Goal: Task Accomplishment & Management: Complete application form

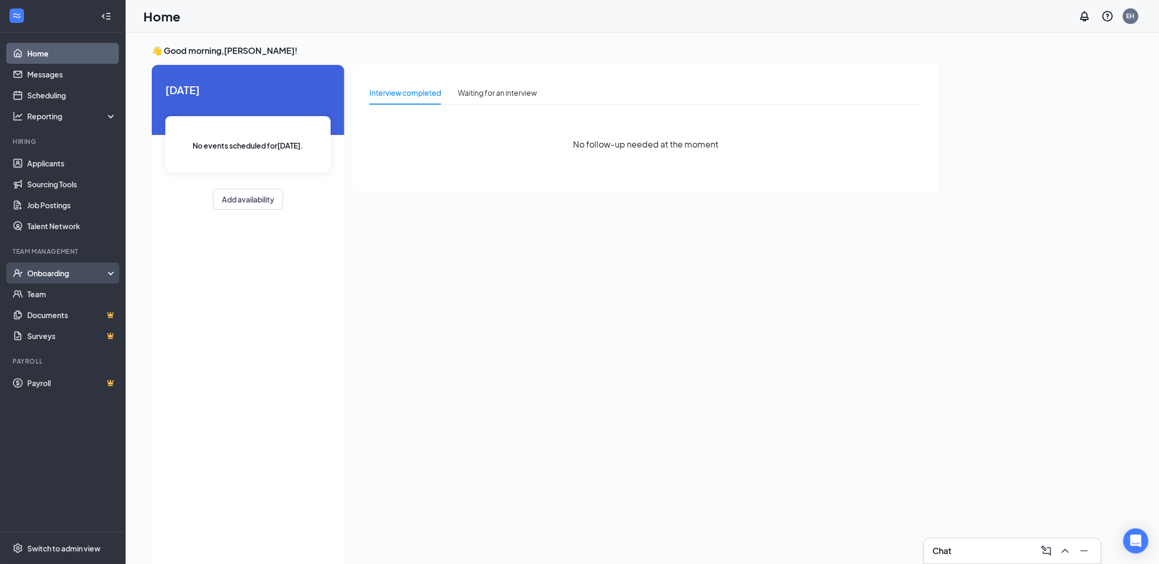
click at [75, 278] on div "Onboarding" at bounding box center [63, 273] width 126 height 21
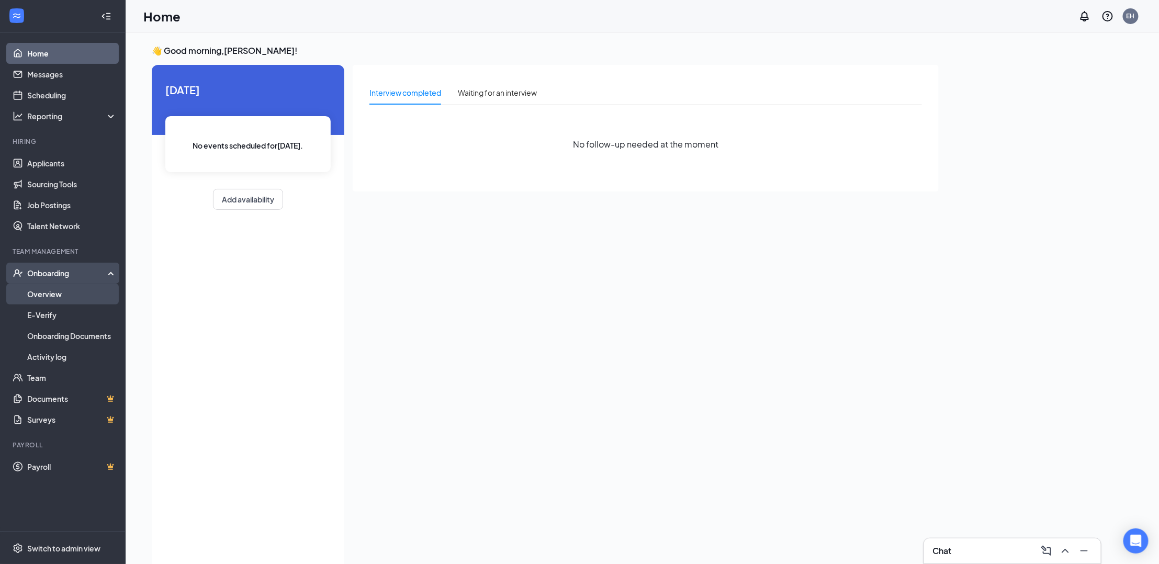
click at [64, 292] on link "Overview" at bounding box center [71, 294] width 89 height 21
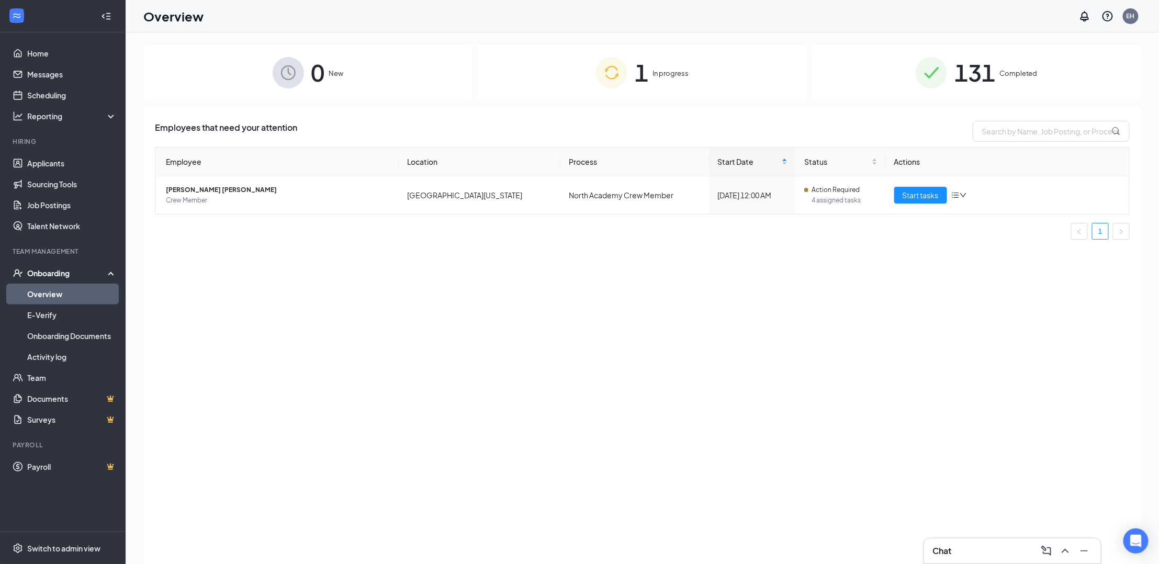
click at [555, 94] on div "1 In progress" at bounding box center [642, 72] width 329 height 55
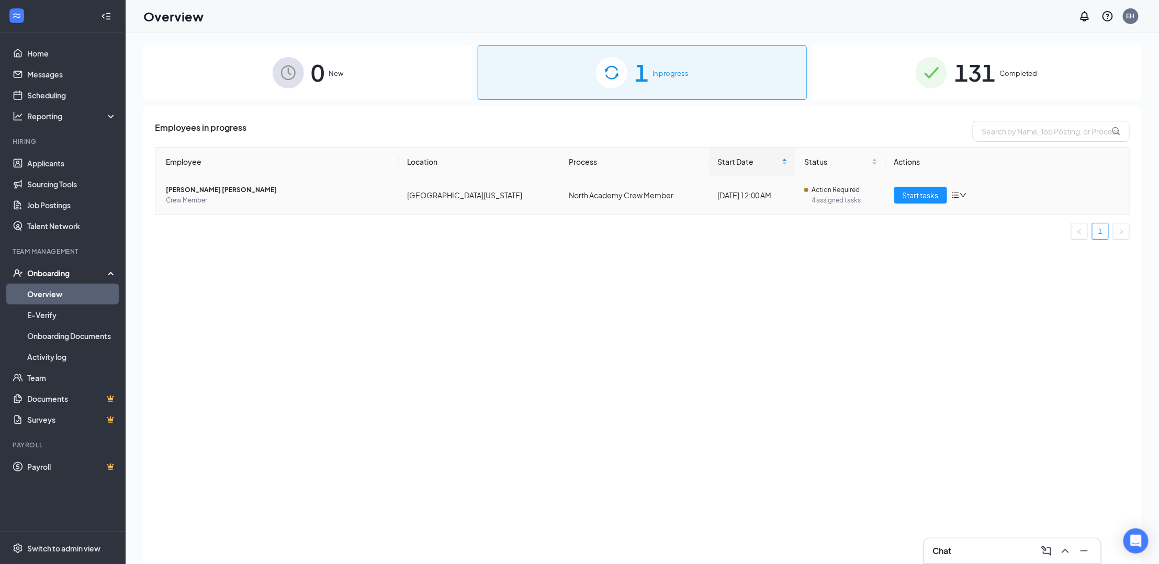
click at [233, 191] on span "[PERSON_NAME] [PERSON_NAME]" at bounding box center [278, 190] width 224 height 10
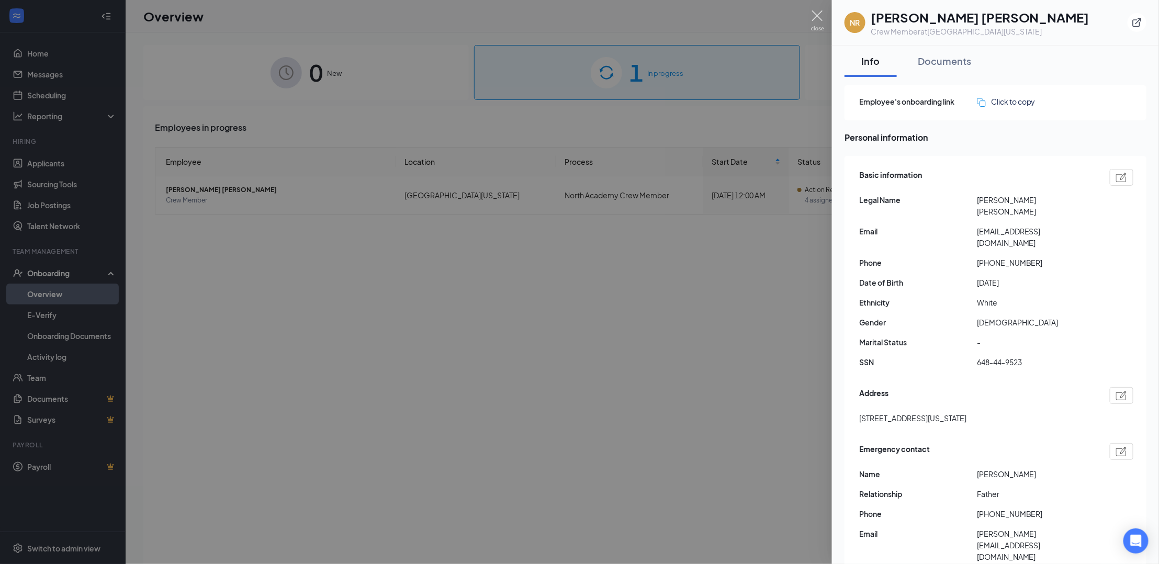
click at [814, 18] on img at bounding box center [817, 20] width 13 height 20
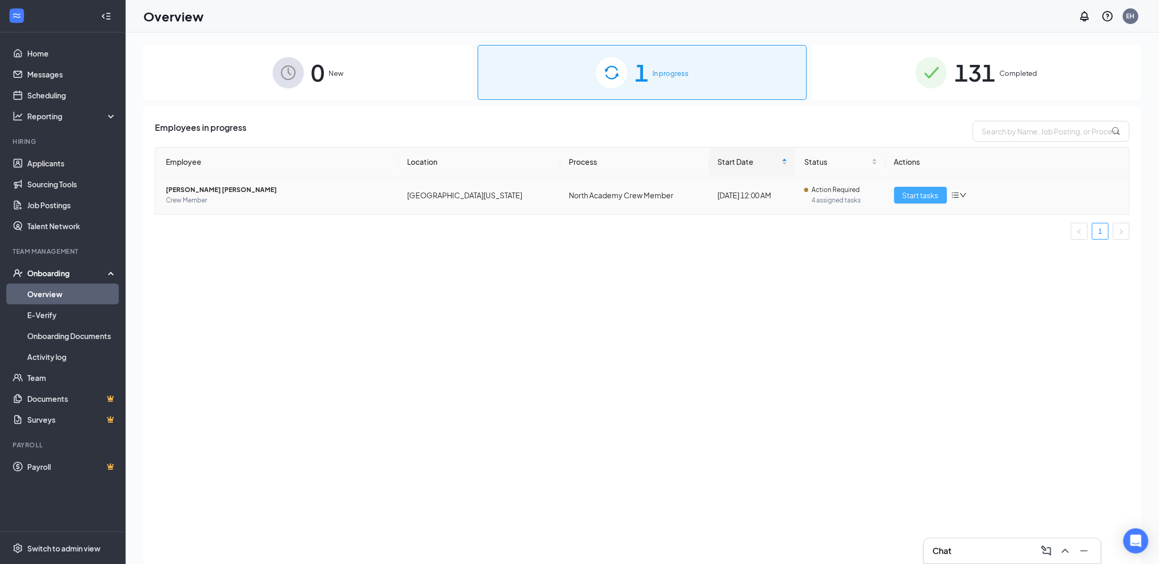
click at [932, 199] on span "Start tasks" at bounding box center [920, 195] width 36 height 12
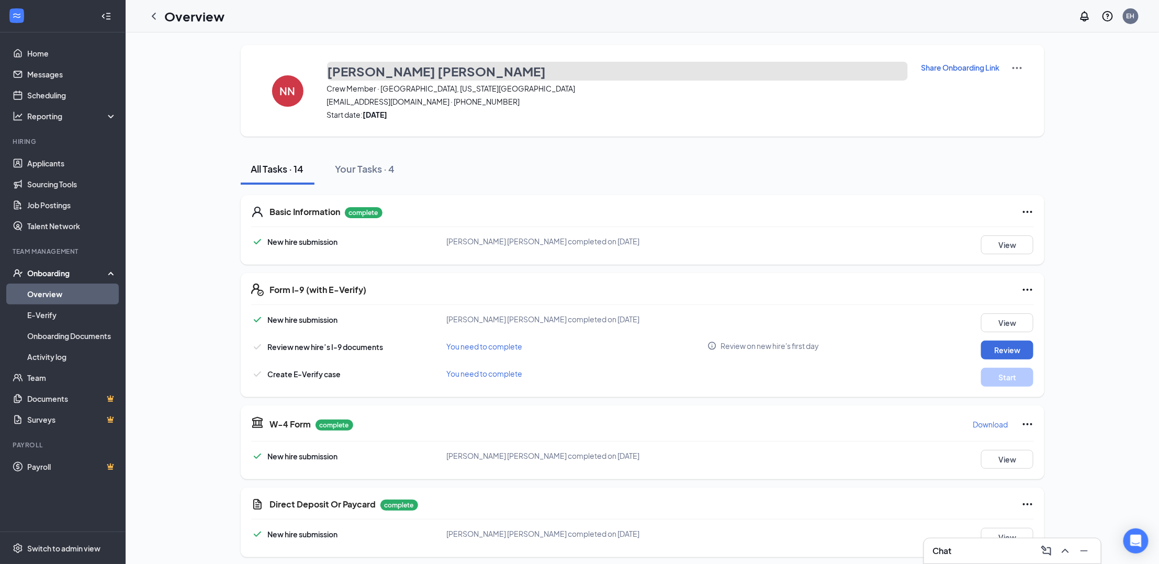
click at [381, 71] on h3 "[PERSON_NAME] [PERSON_NAME]" at bounding box center [436, 71] width 219 height 18
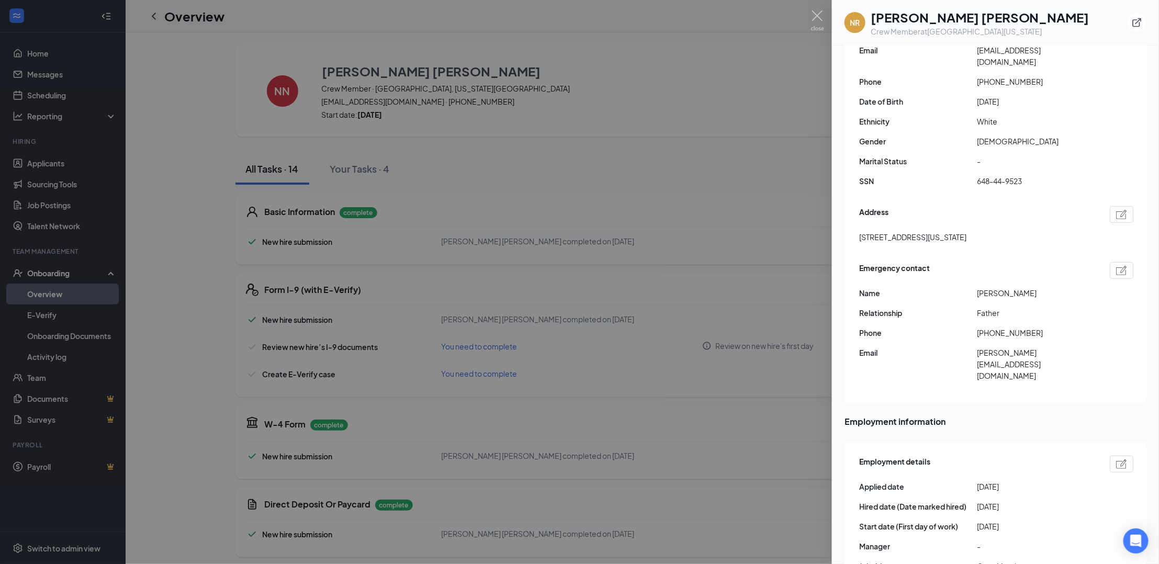
scroll to position [186, 0]
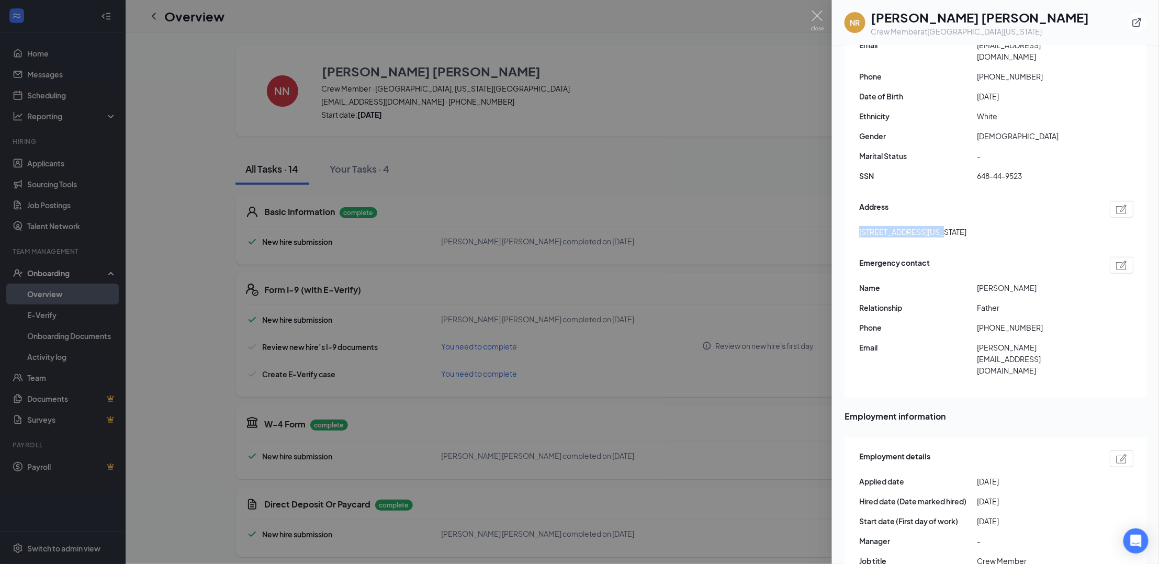
drag, startPoint x: 858, startPoint y: 206, endPoint x: 935, endPoint y: 204, distance: 77.4
click at [935, 204] on div "Basic information Legal Name [PERSON_NAME] [PERSON_NAME] Email [EMAIL_ADDRESS][…" at bounding box center [995, 184] width 302 height 428
copy span "[STREET_ADDRESS]"
drag, startPoint x: 938, startPoint y: 205, endPoint x: 999, endPoint y: 206, distance: 60.7
click at [966, 226] on span "[STREET_ADDRESS][US_STATE]" at bounding box center [912, 232] width 107 height 12
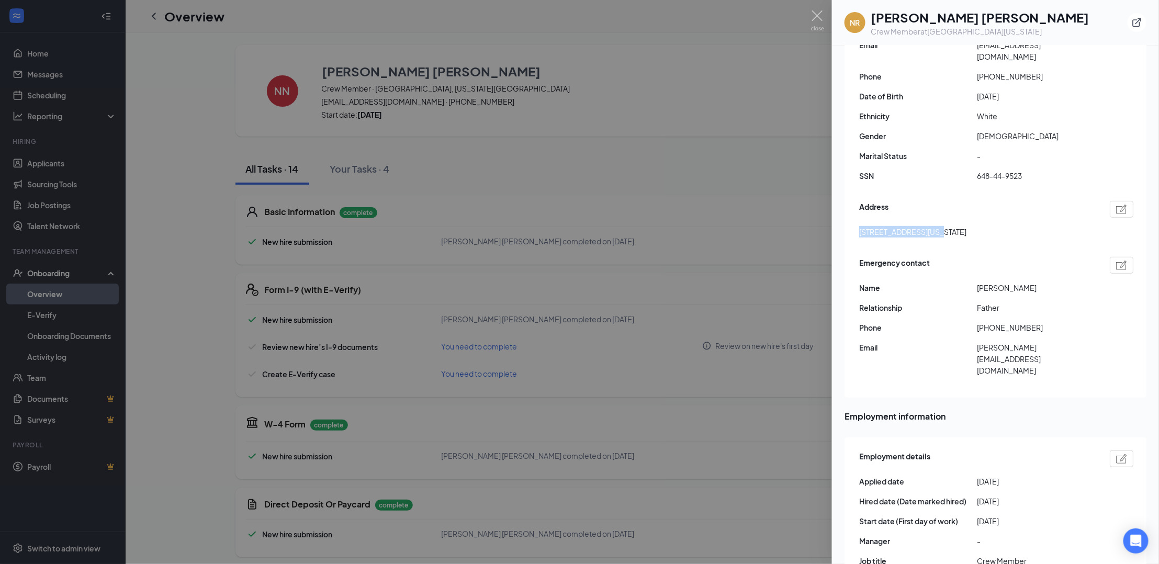
copy span "[US_STATE][GEOGRAPHIC_DATA]"
drag, startPoint x: 1024, startPoint y: 208, endPoint x: 1046, endPoint y: 202, distance: 22.2
click at [1046, 226] on div "[STREET_ADDRESS][US_STATE]" at bounding box center [996, 232] width 274 height 12
copy span "80920"
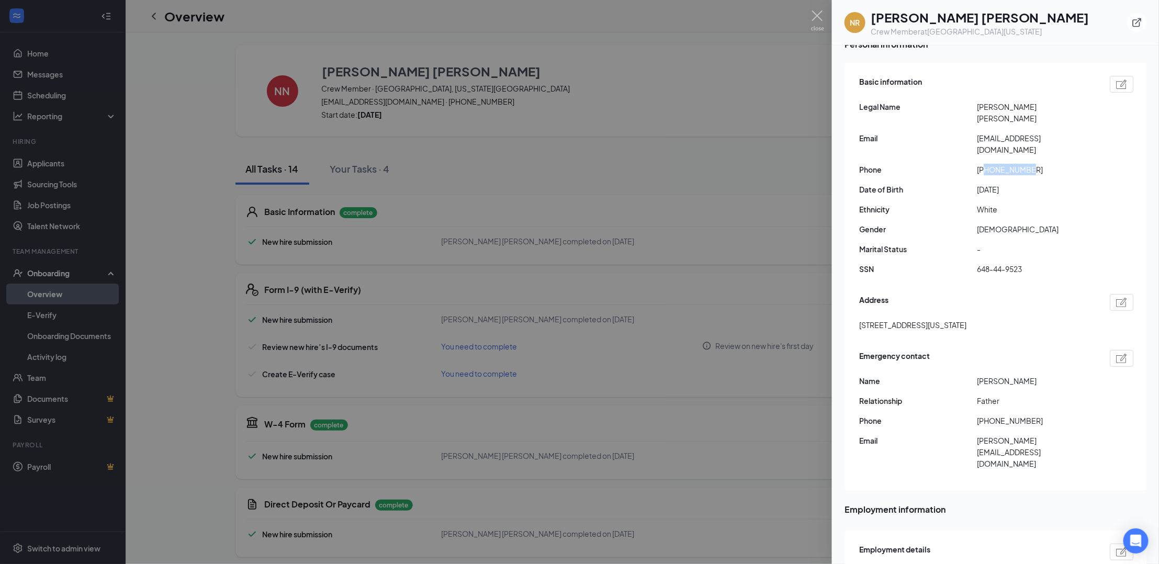
drag, startPoint x: 985, startPoint y: 145, endPoint x: 1029, endPoint y: 144, distance: 44.5
click at [1029, 164] on span "[PHONE_NUMBER]" at bounding box center [1036, 170] width 118 height 12
copy span "7197252044"
drag, startPoint x: 973, startPoint y: 126, endPoint x: 1061, endPoint y: 120, distance: 88.1
click at [1061, 132] on div "Email [EMAIL_ADDRESS][DOMAIN_NAME]" at bounding box center [996, 143] width 274 height 23
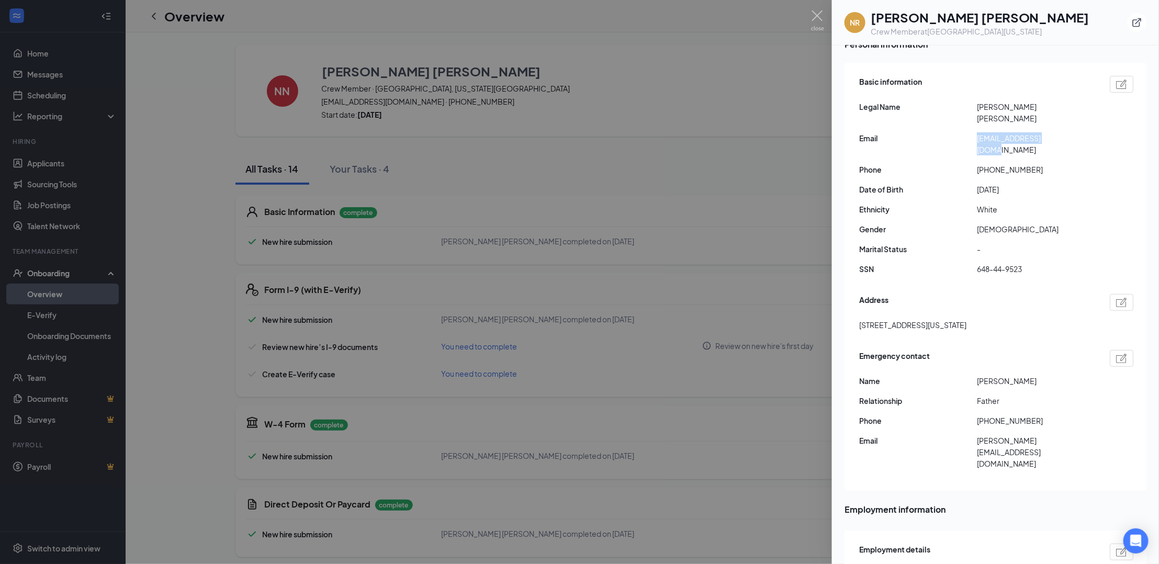
copy div "[EMAIL_ADDRESS][DOMAIN_NAME]"
drag, startPoint x: 976, startPoint y: 357, endPoint x: 1013, endPoint y: 354, distance: 37.8
click at [1013, 375] on div "Name [PERSON_NAME]" at bounding box center [996, 381] width 274 height 12
copy div "[PERSON_NAME]"
drag, startPoint x: 984, startPoint y: 395, endPoint x: 1029, endPoint y: 398, distance: 45.1
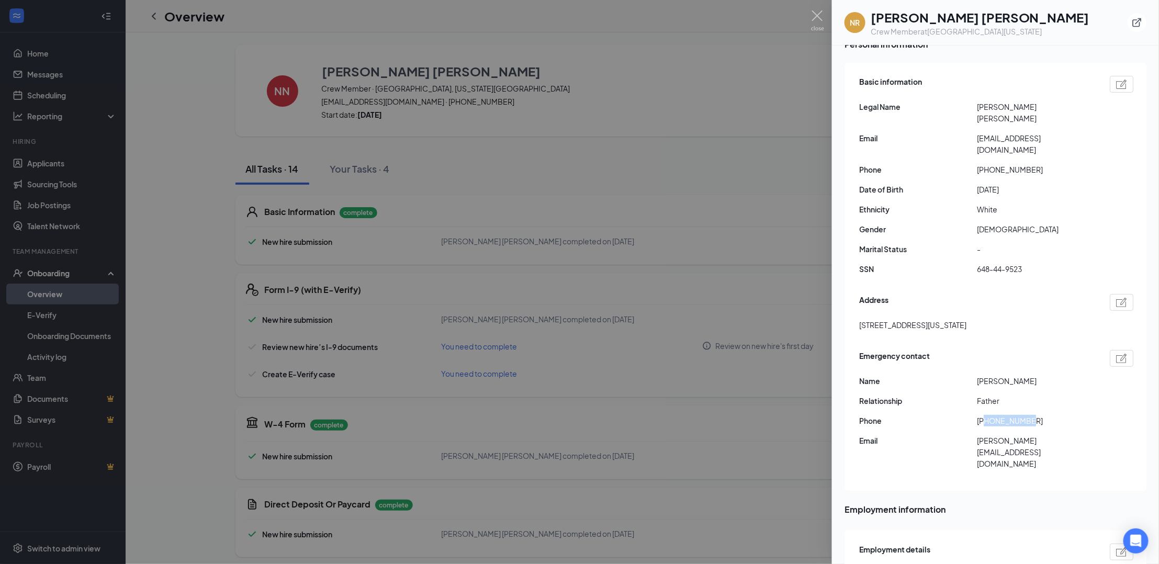
click at [1031, 415] on span "[PHONE_NUMBER]" at bounding box center [1036, 421] width 118 height 12
copy span "7192811096"
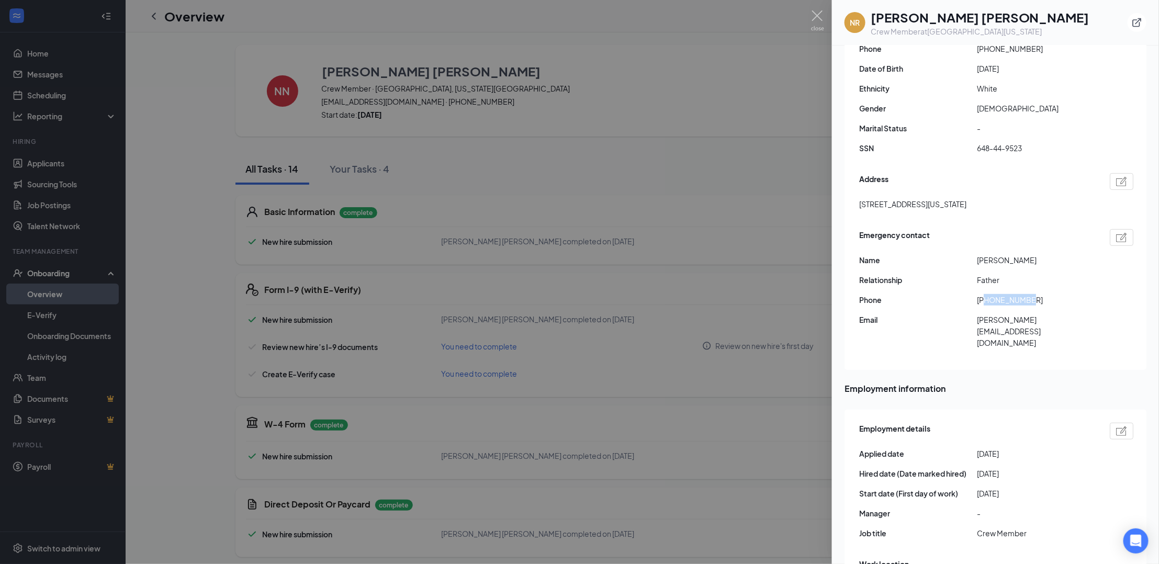
scroll to position [186, 0]
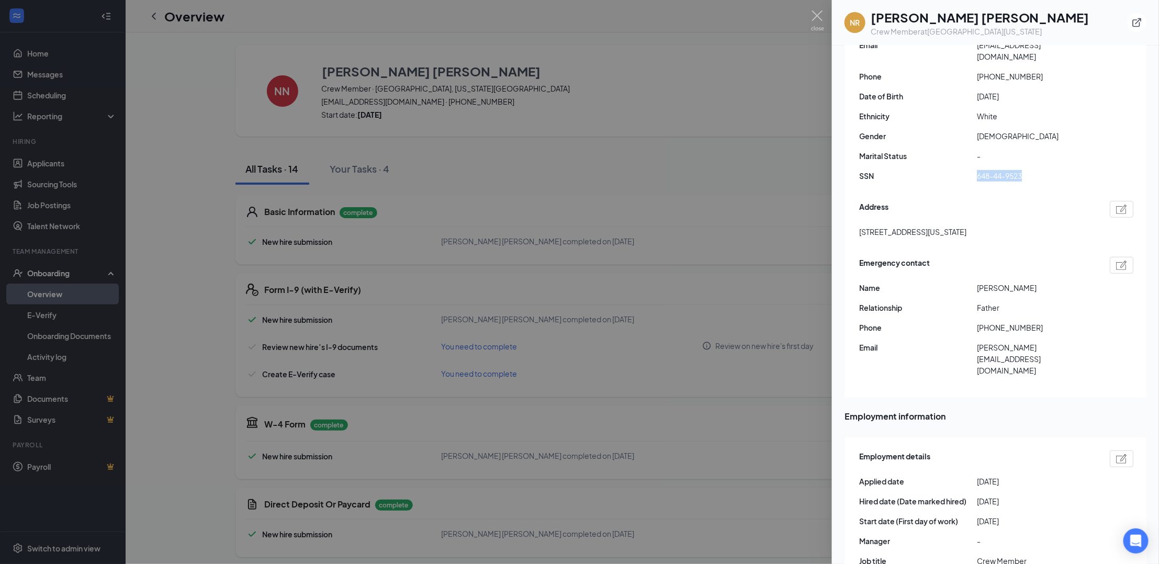
drag, startPoint x: 978, startPoint y: 150, endPoint x: 1022, endPoint y: 148, distance: 44.0
click at [1025, 144] on div "Basic information Legal Name [PERSON_NAME] [PERSON_NAME] Email [EMAIL_ADDRESS][…" at bounding box center [996, 85] width 274 height 210
copy span "648-44-9523"
click at [817, 17] on img at bounding box center [817, 20] width 13 height 20
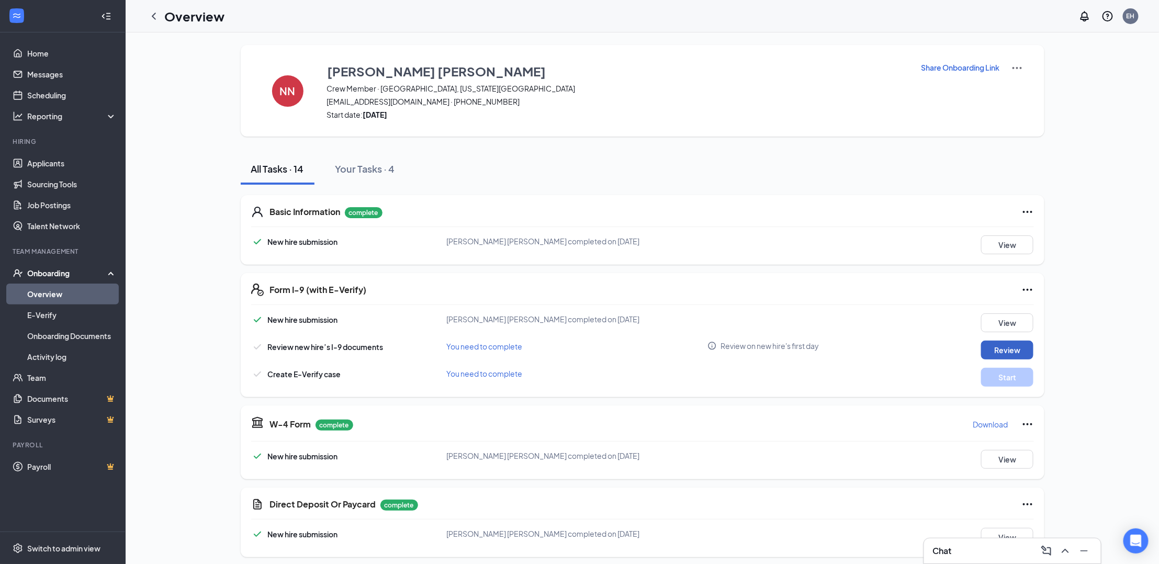
click at [994, 353] on button "Review" at bounding box center [1007, 350] width 52 height 19
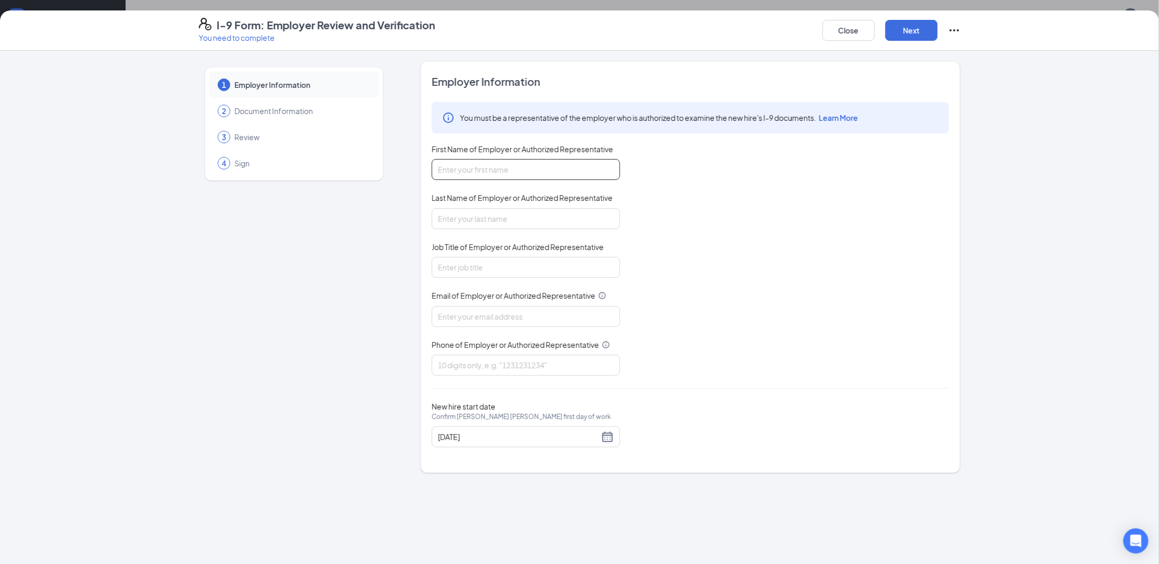
click at [533, 172] on input "First Name of Employer or Authorized Representative" at bounding box center [526, 169] width 188 height 21
type input "[PERSON_NAME]"
click at [523, 215] on input "Last Name of Employer or Authorized Representative" at bounding box center [526, 218] width 188 height 21
type input "[PERSON_NAME]"
click at [511, 268] on input "Job Title of Employer or Authorized Representative" at bounding box center [526, 267] width 188 height 21
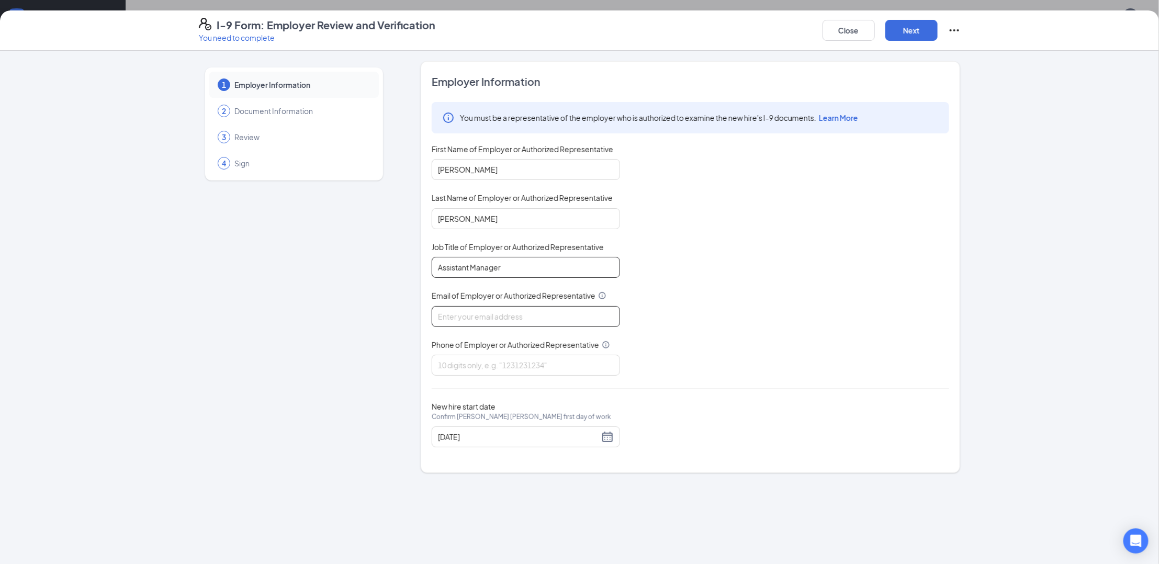
type input "Assistant Manager"
click at [516, 318] on input "Email of Employer or Authorized Representative" at bounding box center [526, 316] width 188 height 21
type input "[EMAIL_ADDRESS][DOMAIN_NAME]"
click at [534, 365] on input "Phone of Employer or Authorized Representative" at bounding box center [526, 365] width 188 height 21
type input "7195980115"
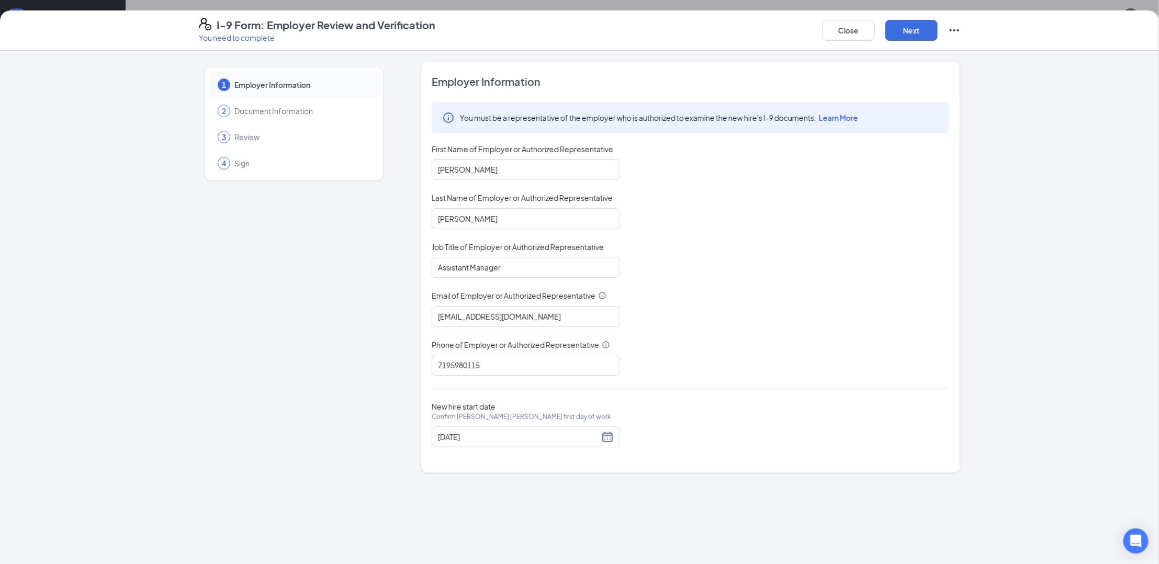
click at [656, 365] on div "You must be a representative of the employer who is authorized to examine the n…" at bounding box center [690, 239] width 517 height 274
click at [898, 35] on button "Next" at bounding box center [911, 30] width 52 height 21
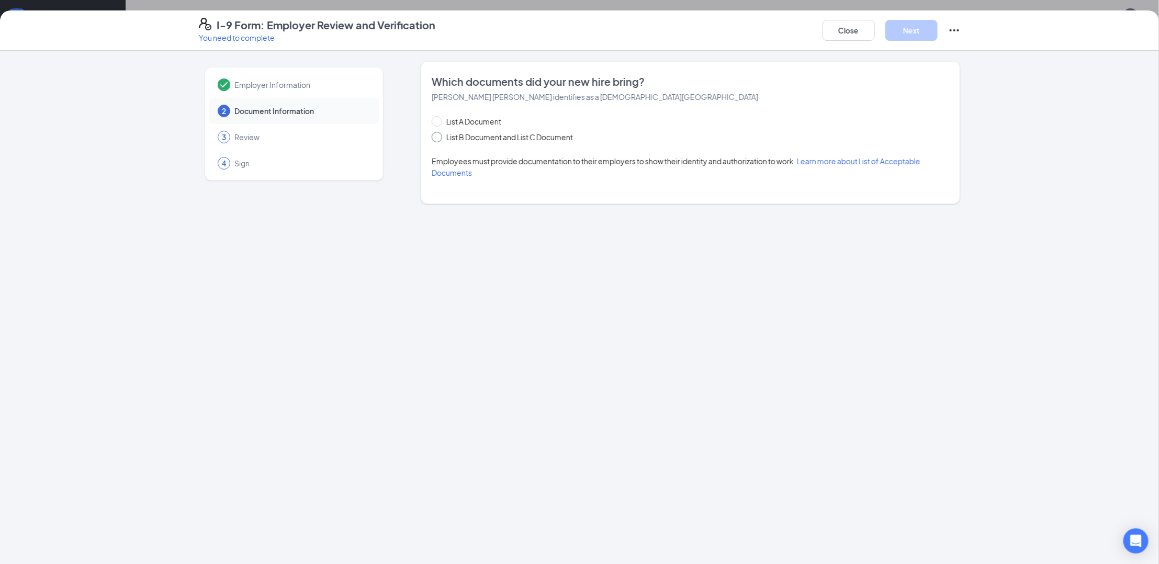
click at [461, 139] on span "List B Document and List C Document" at bounding box center [509, 137] width 135 height 12
click at [439, 139] on input "List B Document and List C Document" at bounding box center [435, 135] width 7 height 7
radio input "true"
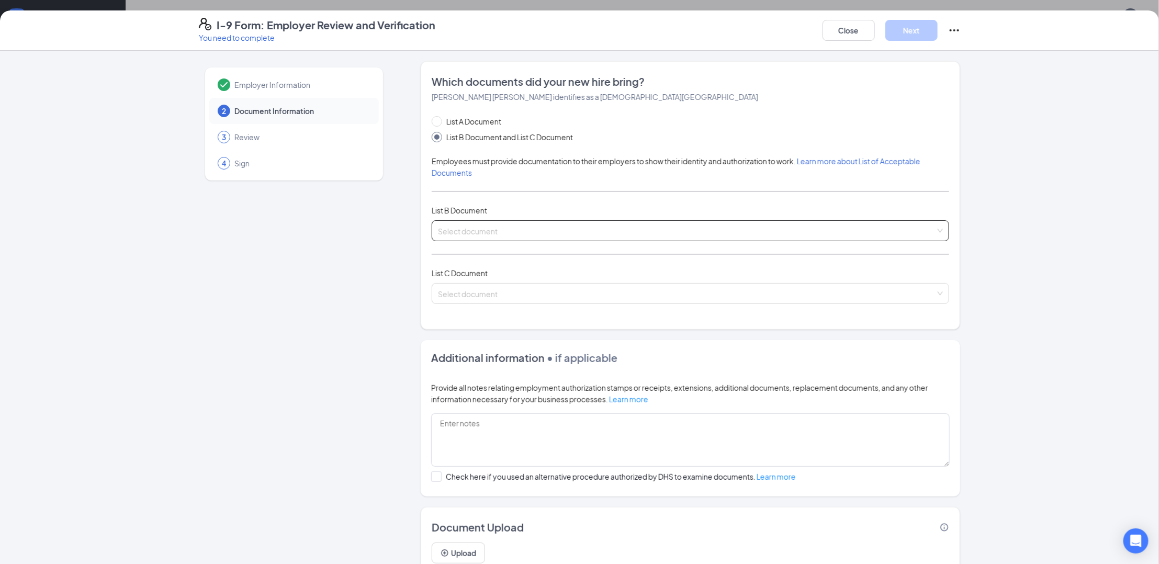
click at [488, 223] on input "search" at bounding box center [686, 229] width 497 height 16
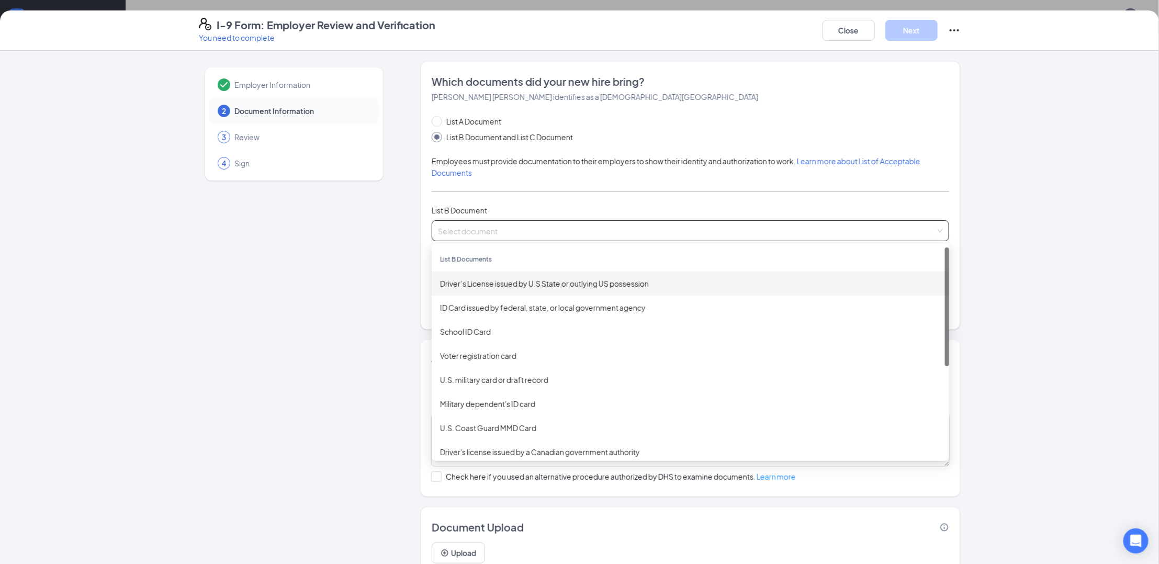
click at [516, 284] on div "Driver’s License issued by U.S State or outlying US possession" at bounding box center [690, 284] width 501 height 12
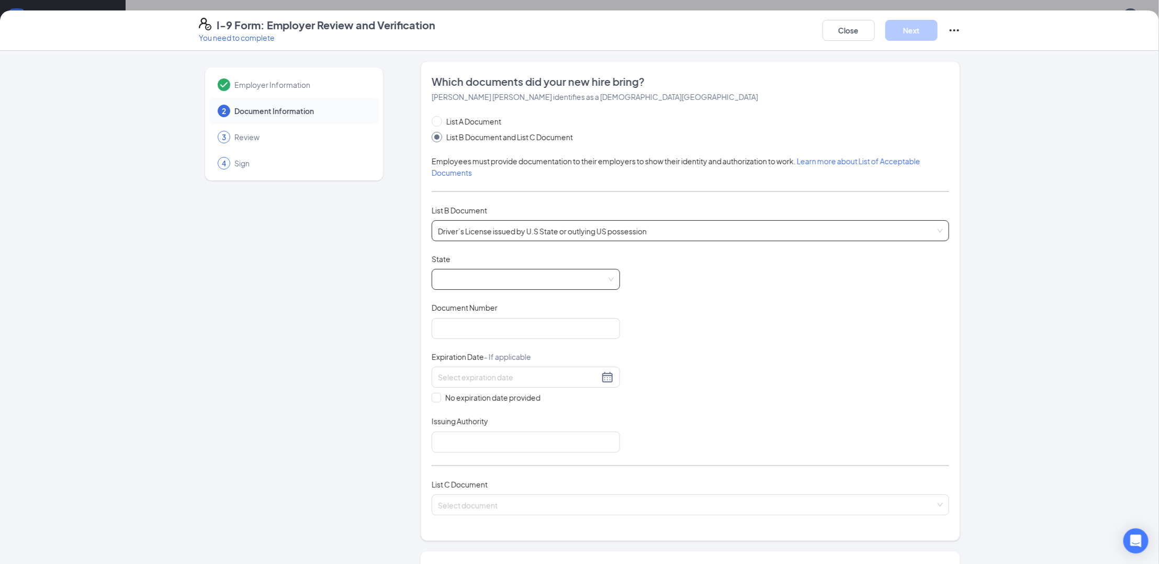
click at [516, 285] on span at bounding box center [526, 279] width 176 height 20
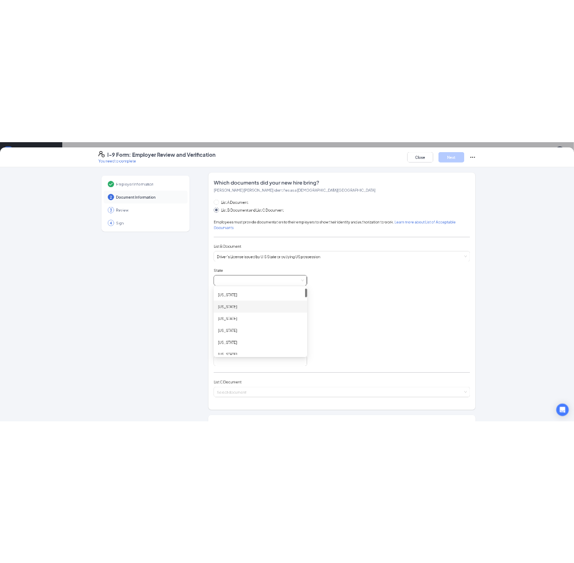
scroll to position [93, 0]
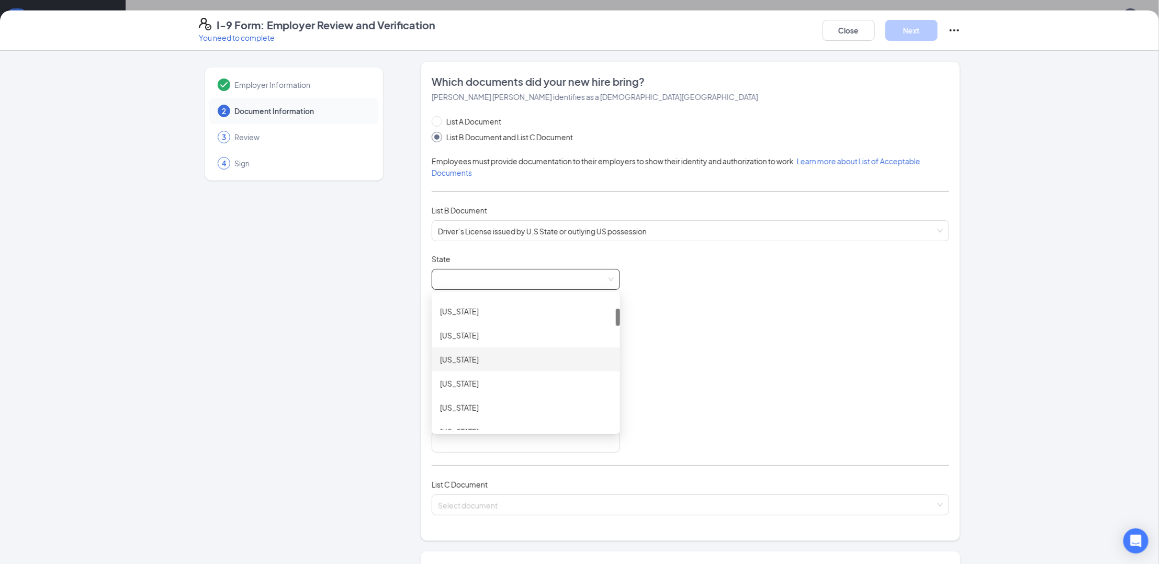
click at [481, 362] on div "[US_STATE]" at bounding box center [526, 360] width 172 height 12
click at [505, 324] on input "Document Number" at bounding box center [526, 328] width 188 height 21
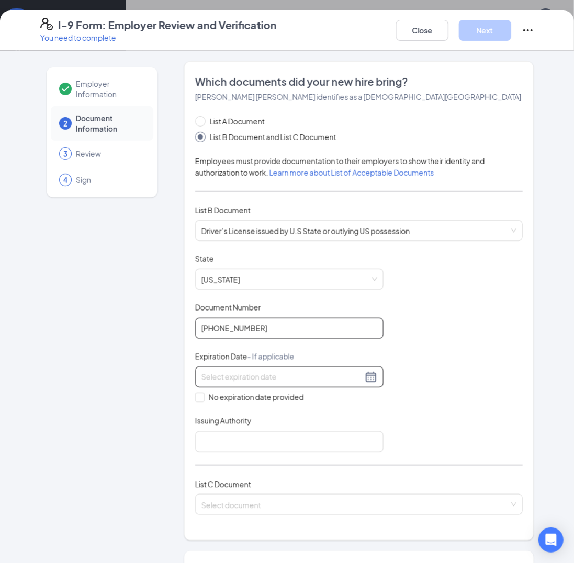
type input "[PHONE_NUMBER]"
click at [331, 378] on input at bounding box center [281, 377] width 161 height 12
type input "[DATE]"
click at [259, 443] on input "Issuing Authority" at bounding box center [289, 442] width 188 height 21
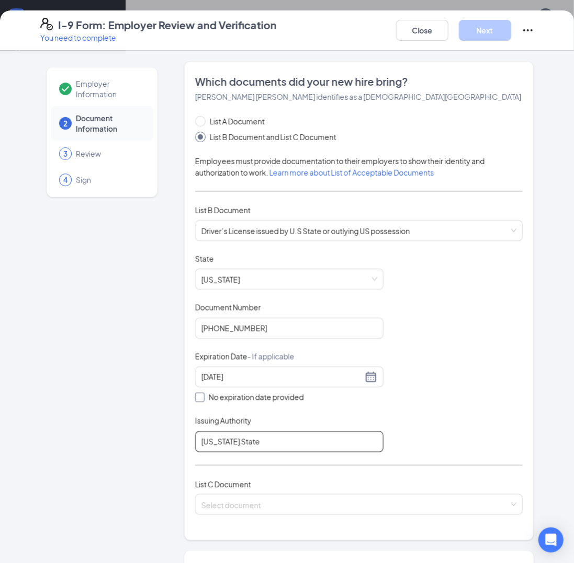
scroll to position [263, 0]
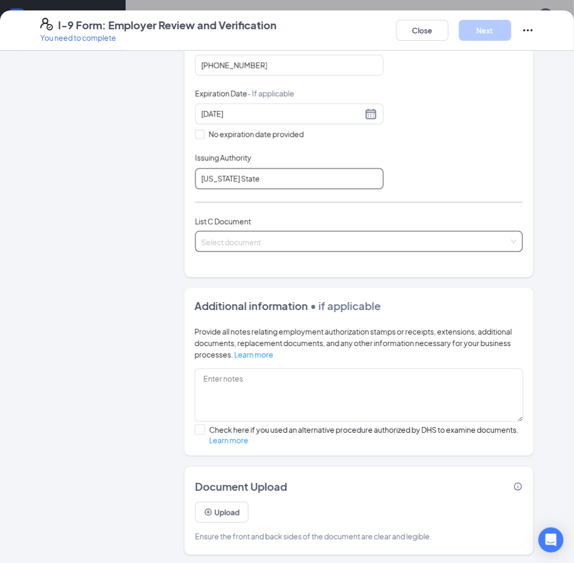
type input "[US_STATE] State"
click at [468, 242] on input "search" at bounding box center [355, 240] width 308 height 16
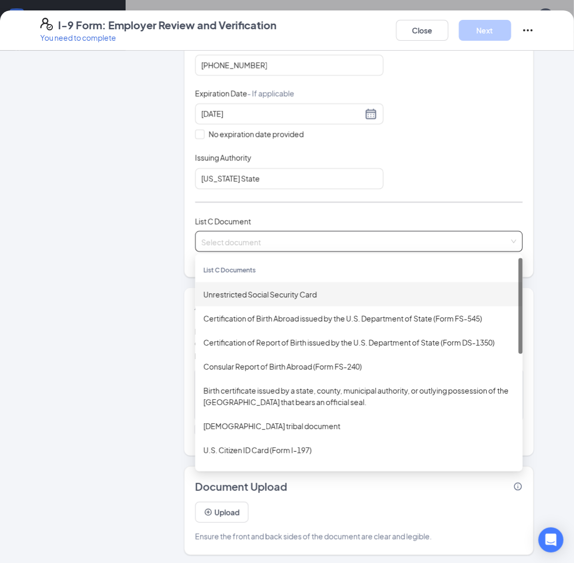
click at [267, 295] on div "Unrestricted Social Security Card" at bounding box center [358, 295] width 311 height 12
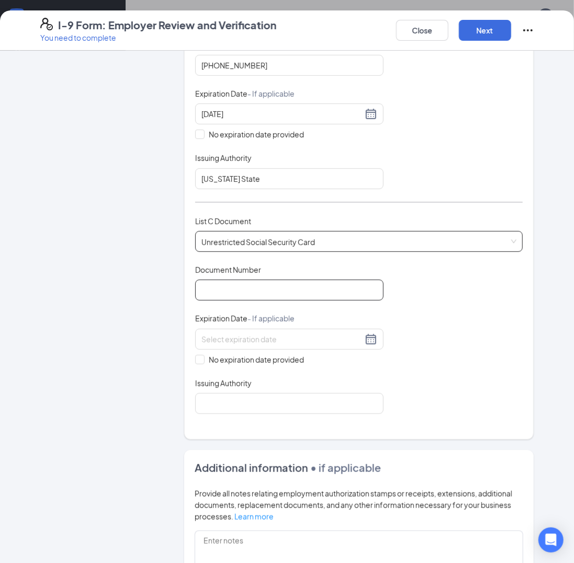
click at [266, 292] on input "Document Number" at bounding box center [289, 290] width 188 height 21
type input "648449523"
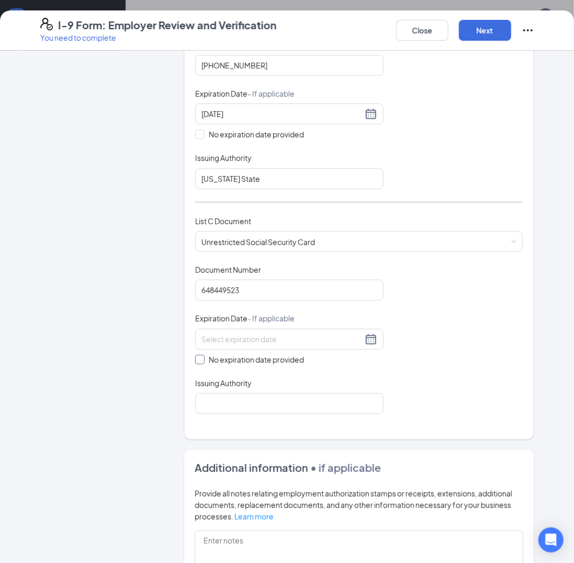
click at [197, 357] on input "No expiration date provided" at bounding box center [198, 358] width 7 height 7
checkbox input "true"
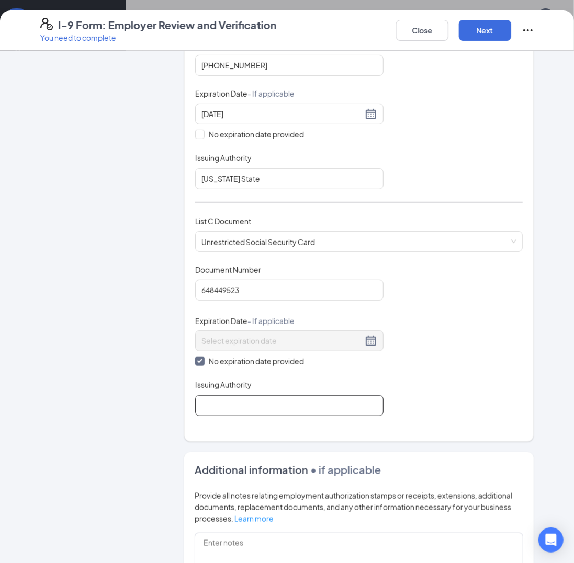
click at [251, 402] on input "Issuing Authority" at bounding box center [289, 405] width 188 height 21
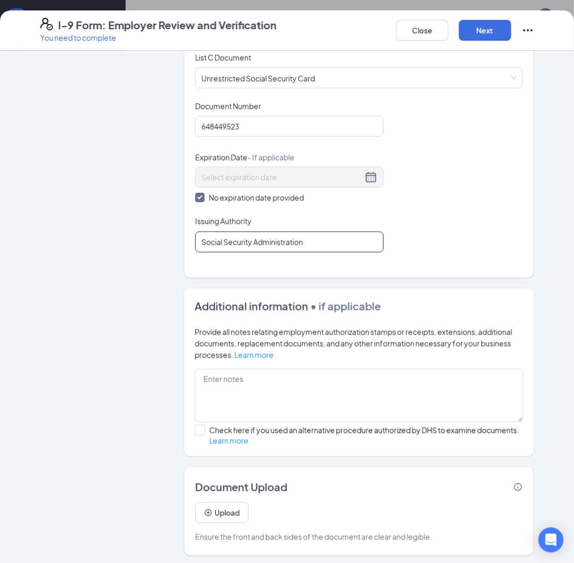
scroll to position [186, 0]
type input "Social Security Administration"
click at [227, 514] on button "Upload" at bounding box center [221, 513] width 53 height 21
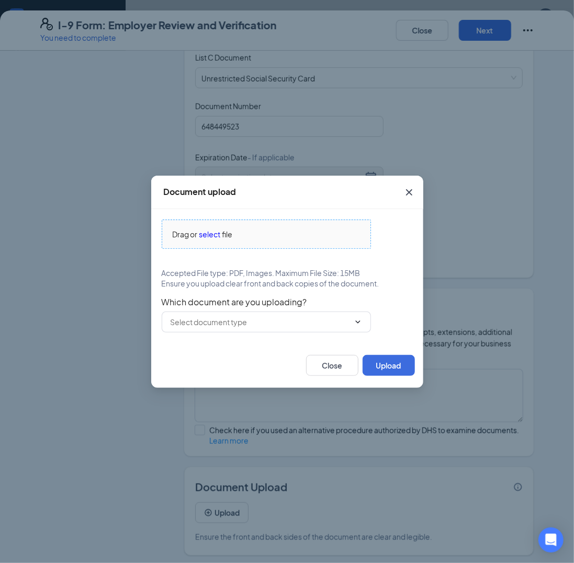
click at [232, 229] on span "file" at bounding box center [227, 235] width 10 height 12
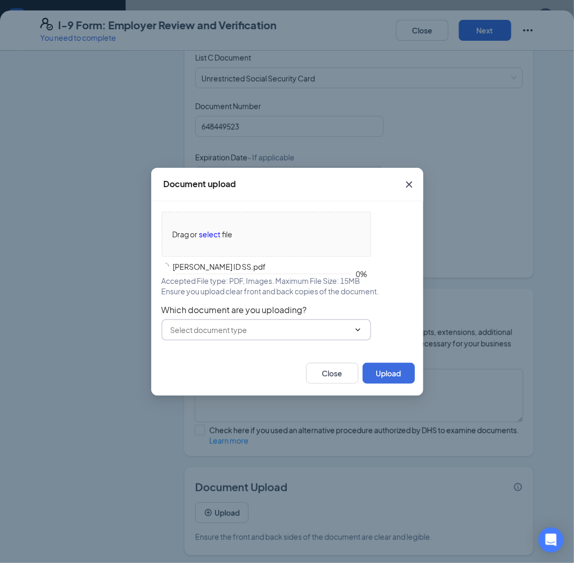
click at [248, 325] on input "text" at bounding box center [260, 330] width 179 height 12
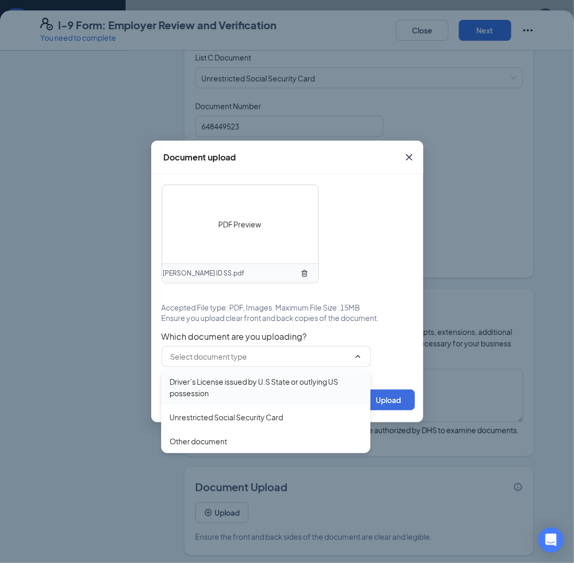
click at [243, 388] on div "Driver’s License issued by U.S State or outlying US possession" at bounding box center [265, 387] width 193 height 23
type input "Driver’s License issued by U.S State or outlying US possession"
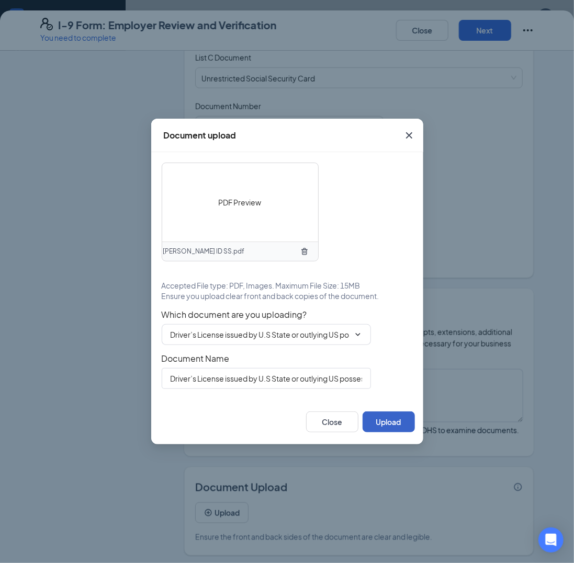
click at [388, 424] on button "Upload" at bounding box center [389, 422] width 52 height 21
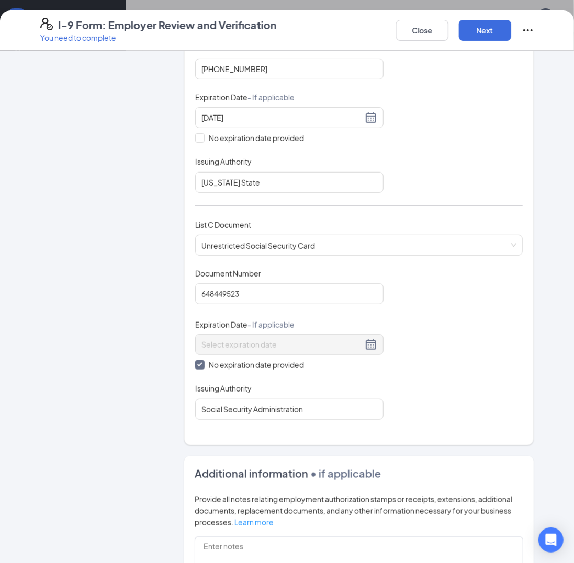
scroll to position [0, 0]
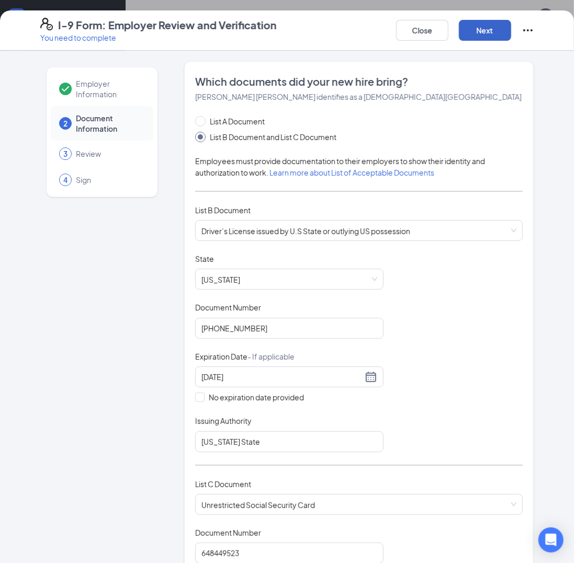
click at [483, 38] on button "Next" at bounding box center [485, 30] width 52 height 21
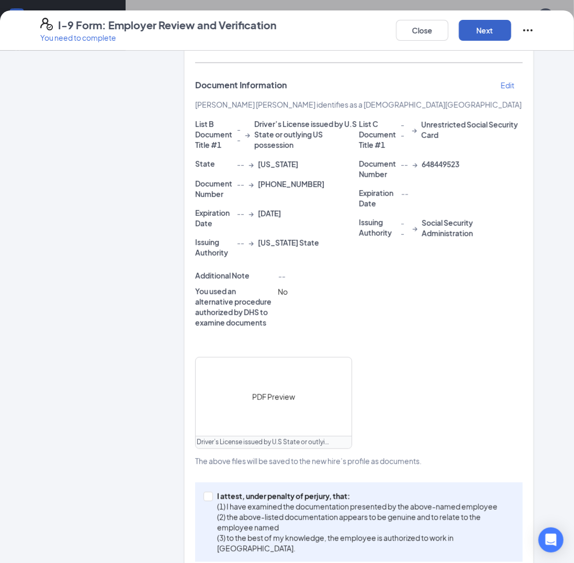
scroll to position [248, 0]
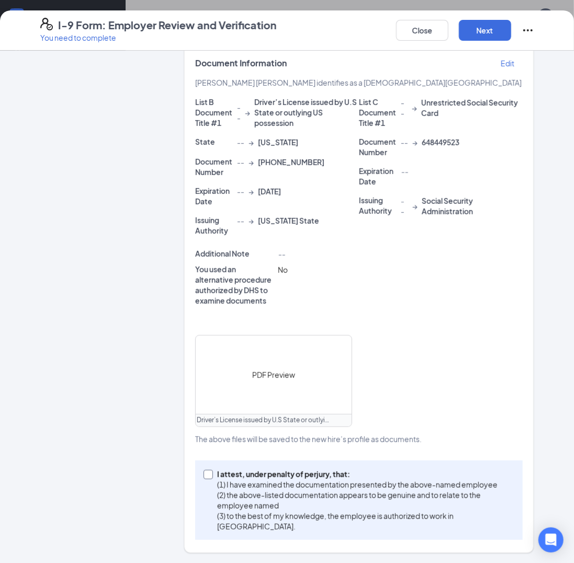
click at [203, 474] on input "I attest, under penalty of [PERSON_NAME], that: (1) I have examined the documen…" at bounding box center [206, 473] width 7 height 7
checkbox input "true"
click at [479, 38] on button "Next" at bounding box center [485, 30] width 52 height 21
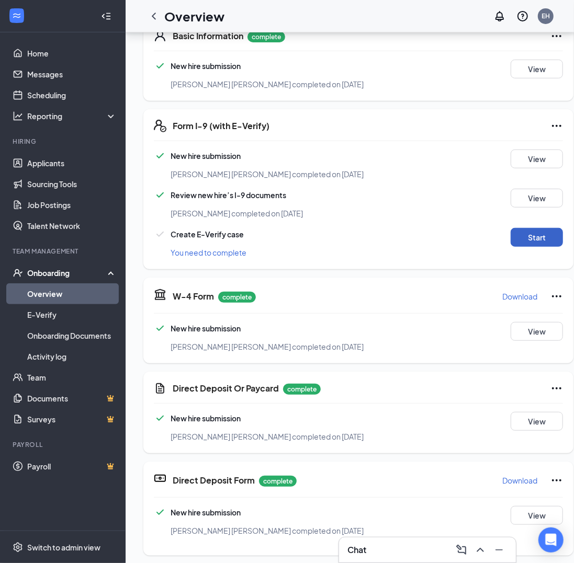
click at [511, 231] on button "Start" at bounding box center [537, 237] width 52 height 19
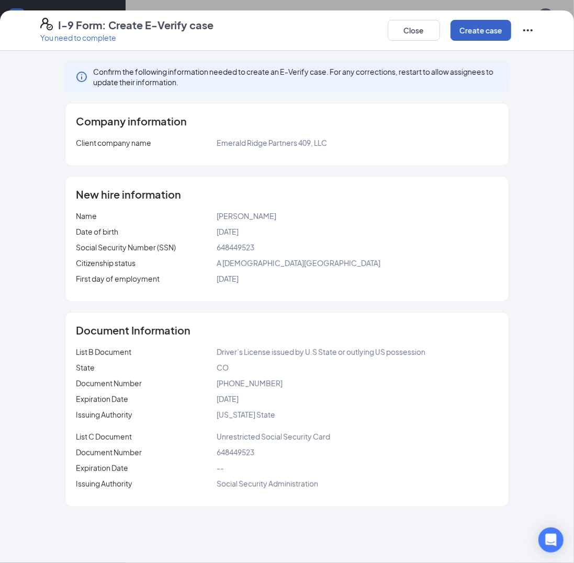
click at [477, 38] on button "Create case" at bounding box center [480, 30] width 61 height 21
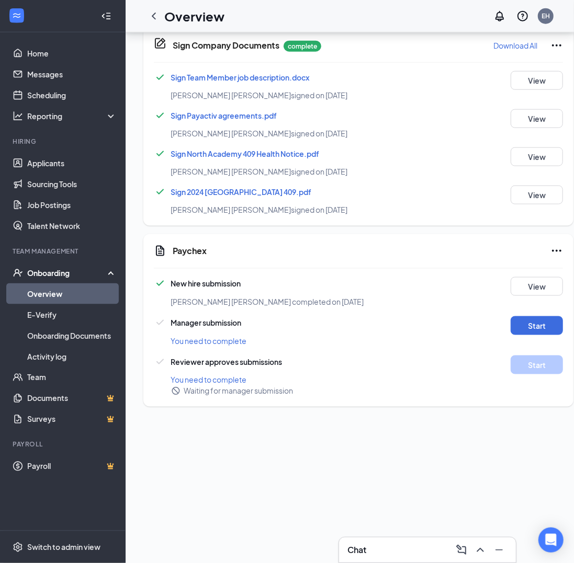
scroll to position [558, 0]
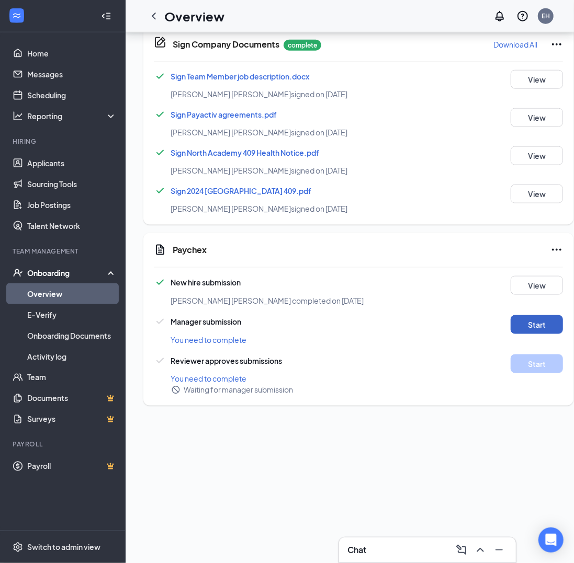
click at [511, 315] on button "Start" at bounding box center [537, 324] width 52 height 19
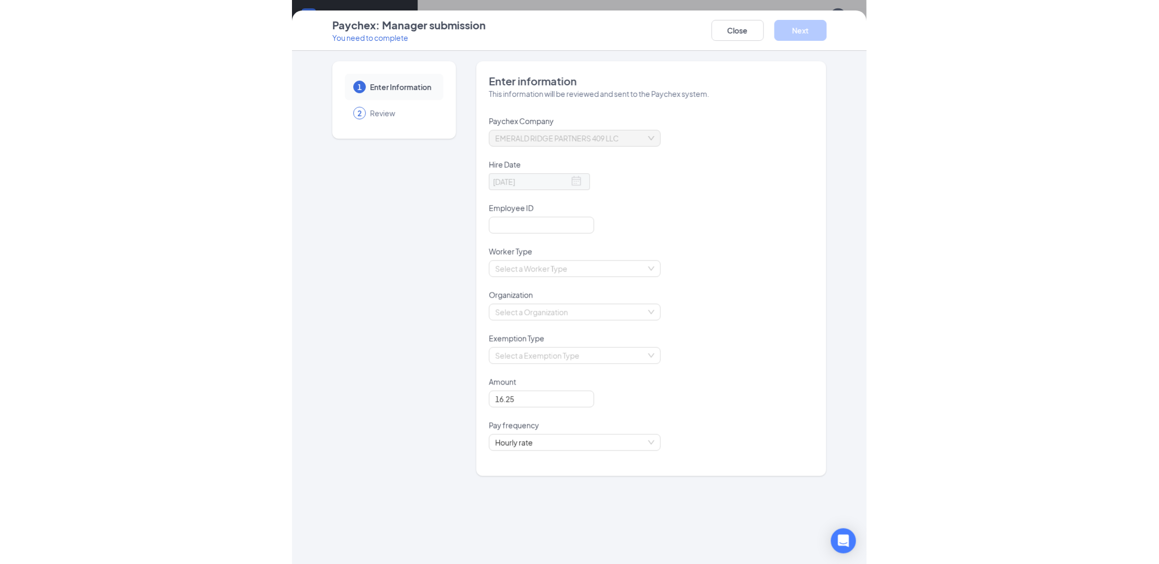
scroll to position [458, 0]
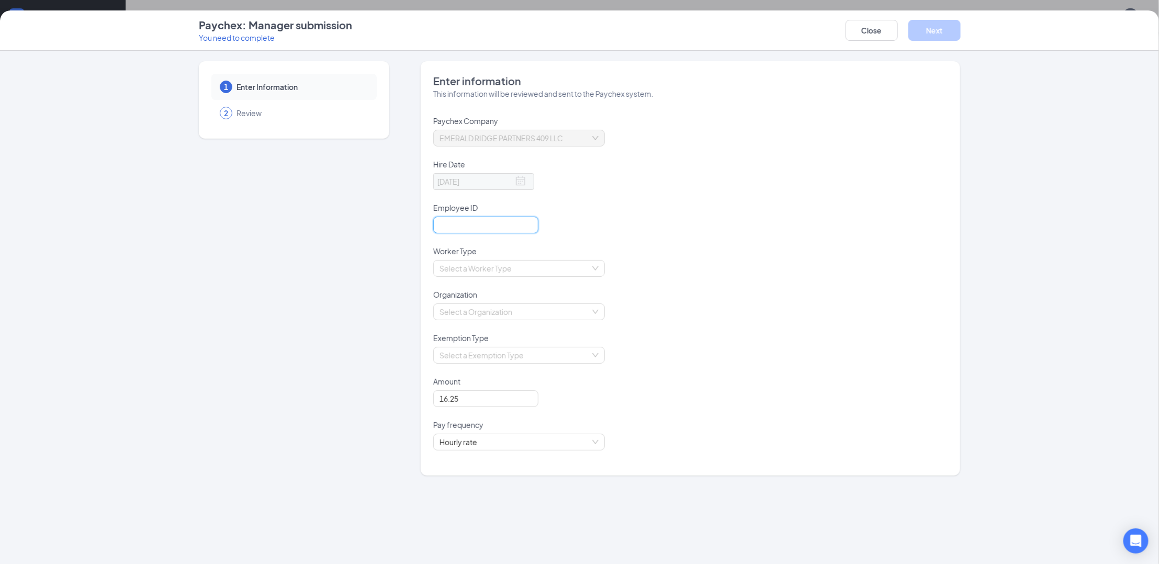
paste input "409A236719"
type input "409A236719"
click at [540, 267] on input "search" at bounding box center [515, 269] width 152 height 16
click at [529, 294] on div "Employee" at bounding box center [518, 291] width 159 height 12
click at [556, 310] on input "search" at bounding box center [515, 312] width 152 height 16
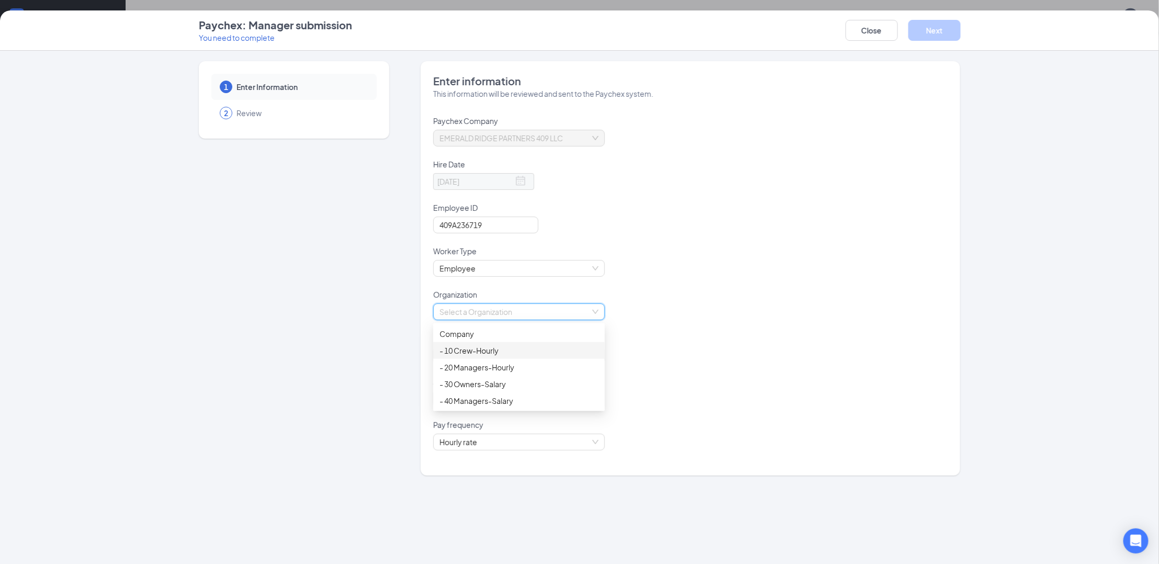
click at [522, 352] on div "- 10 Crew-Hourly" at bounding box center [518, 351] width 159 height 12
click at [539, 354] on input "search" at bounding box center [515, 355] width 152 height 16
click at [504, 395] on div "Non Exempt" at bounding box center [518, 394] width 159 height 12
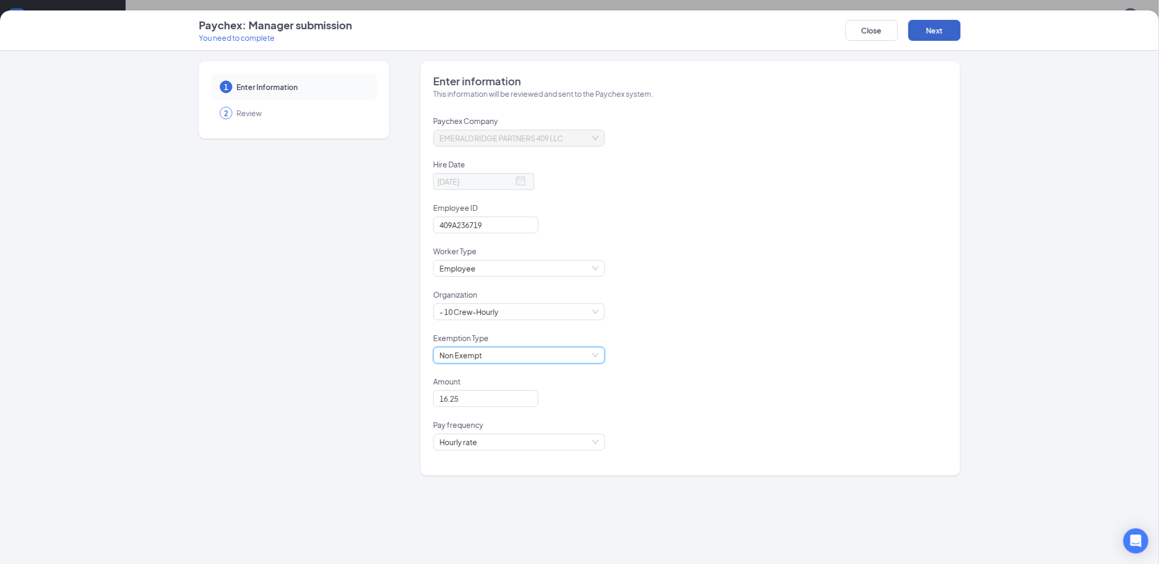
click at [947, 30] on button "Next" at bounding box center [934, 30] width 52 height 21
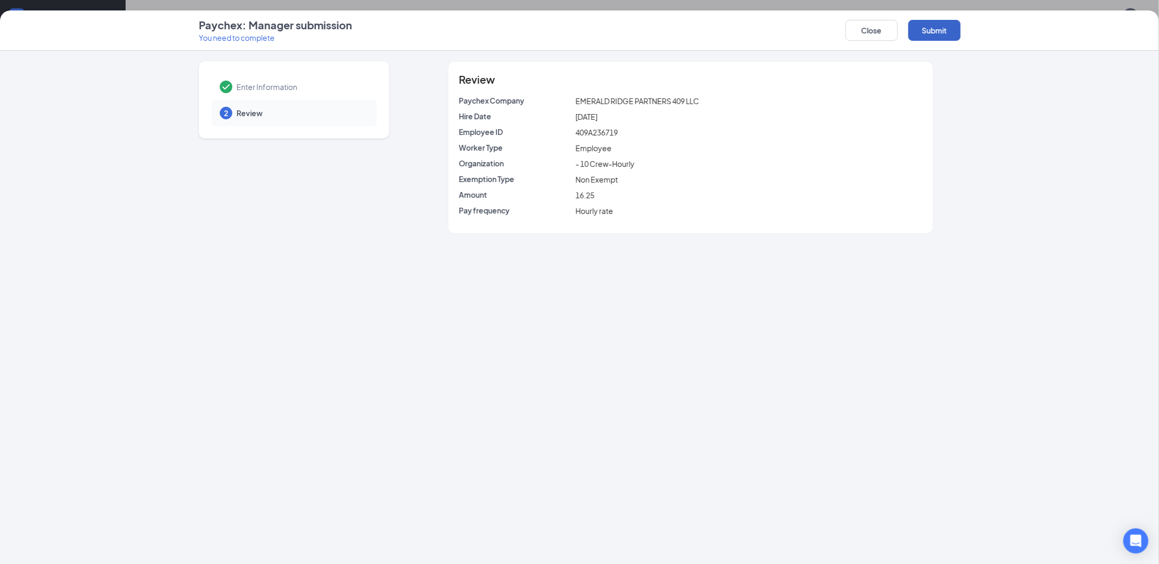
click at [938, 31] on button "Submit" at bounding box center [934, 30] width 52 height 21
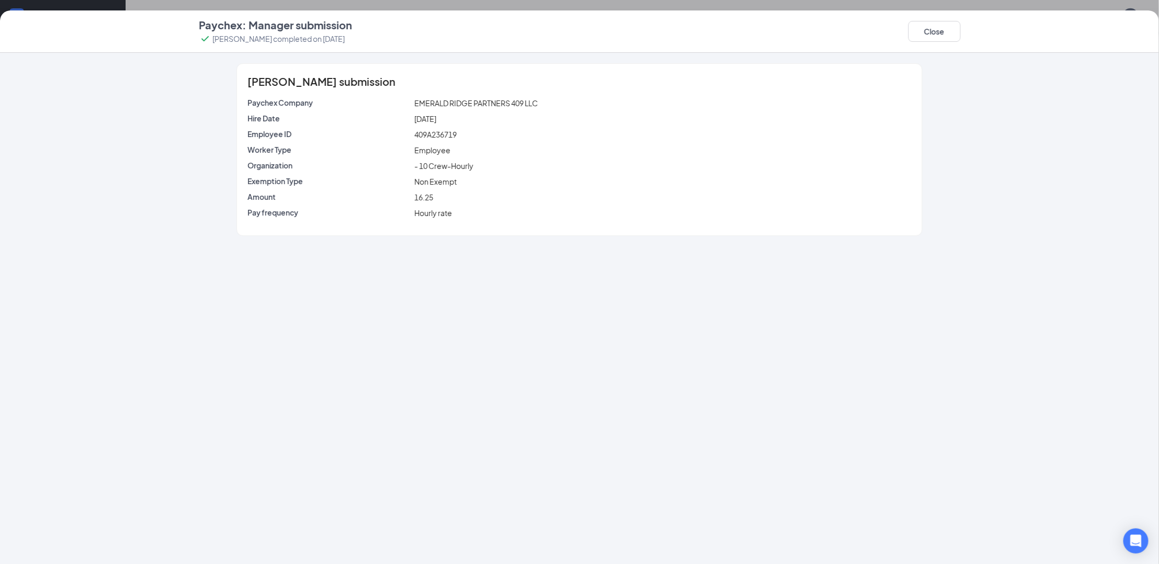
scroll to position [462, 0]
click at [921, 24] on button "Close" at bounding box center [934, 31] width 52 height 21
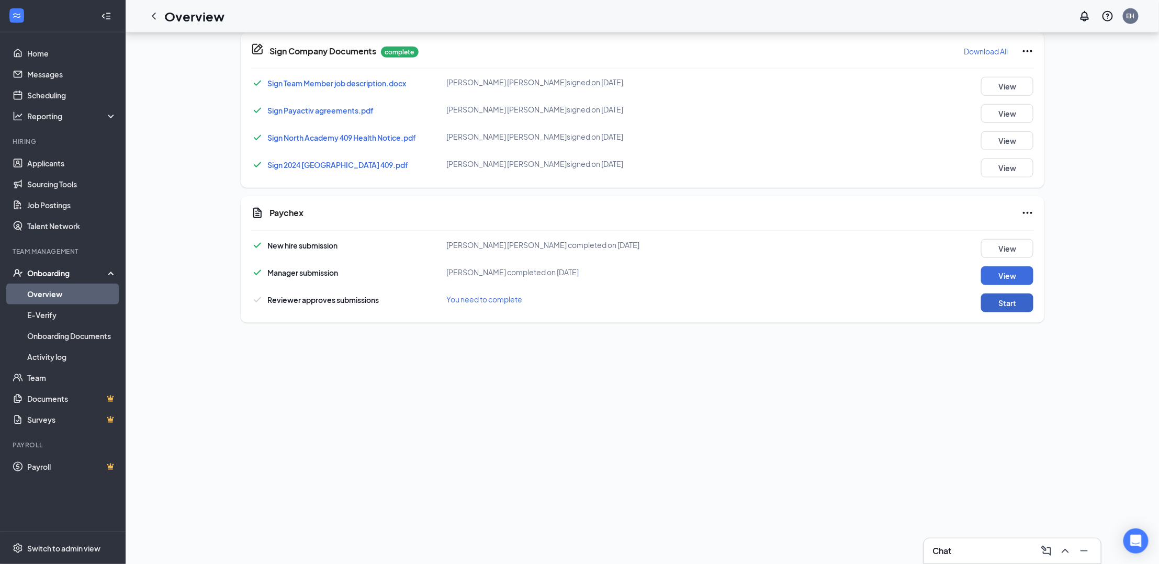
click at [998, 301] on button "Start" at bounding box center [1007, 302] width 52 height 19
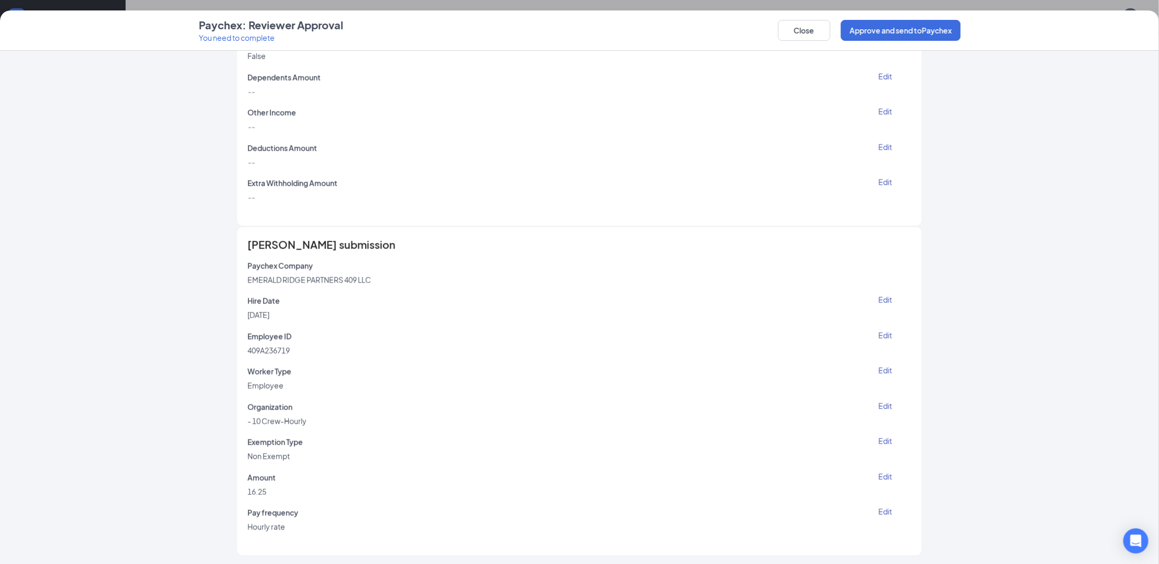
scroll to position [696, 0]
click at [820, 27] on button "Close" at bounding box center [804, 30] width 52 height 21
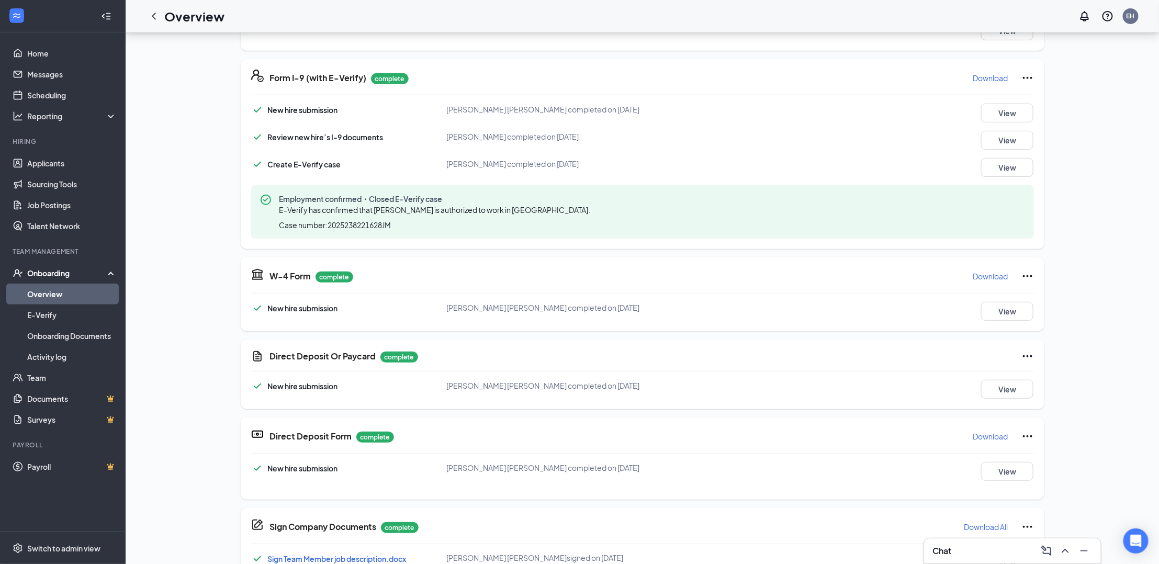
scroll to position [0, 0]
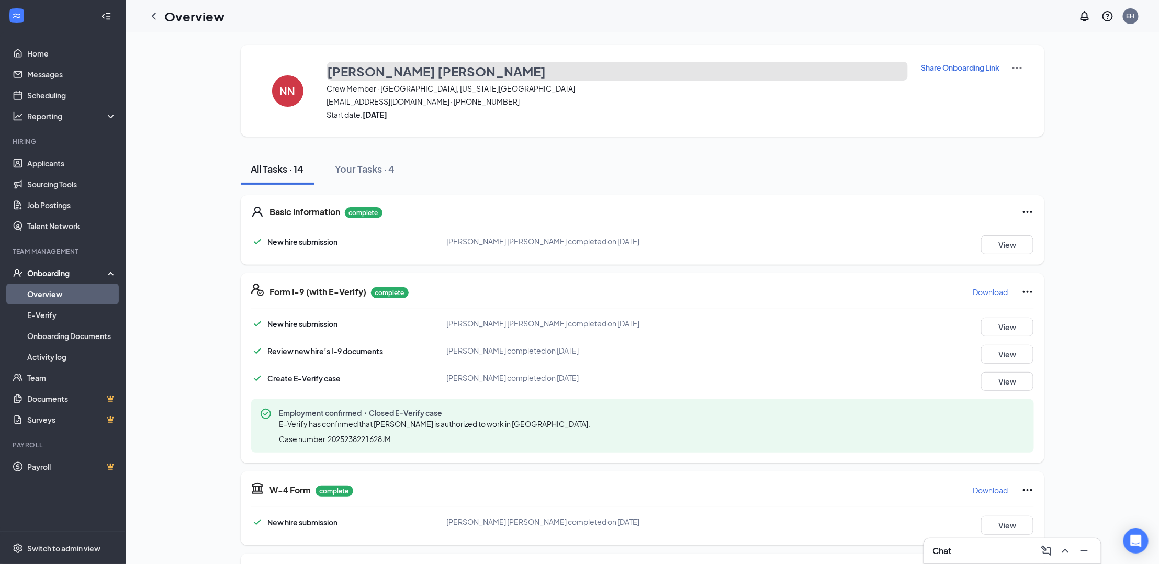
click at [352, 65] on h3 "[PERSON_NAME] [PERSON_NAME]" at bounding box center [436, 71] width 219 height 18
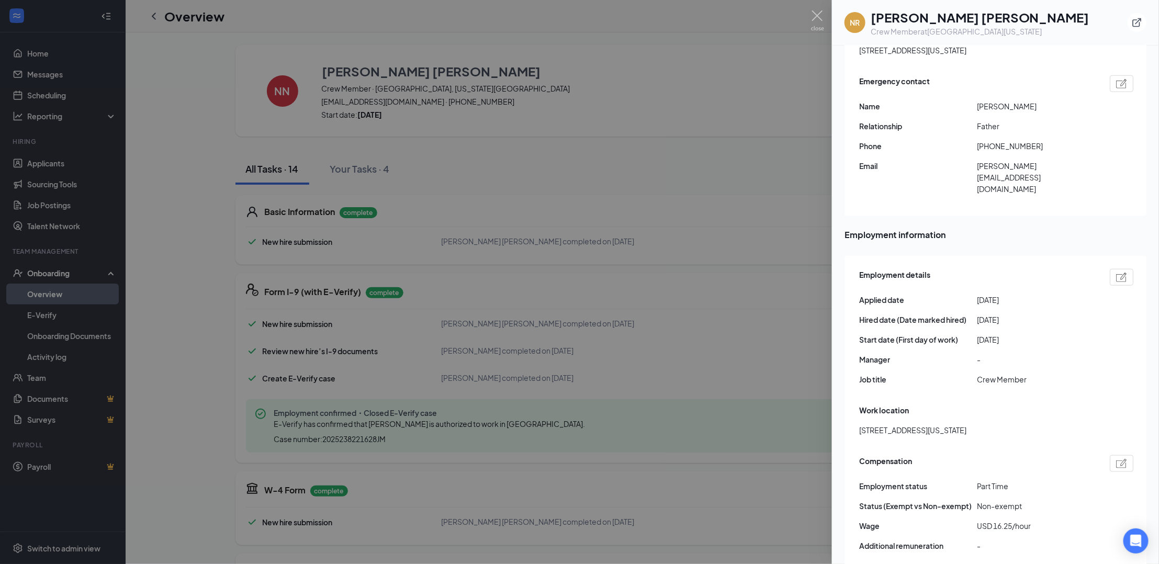
scroll to position [651, 0]
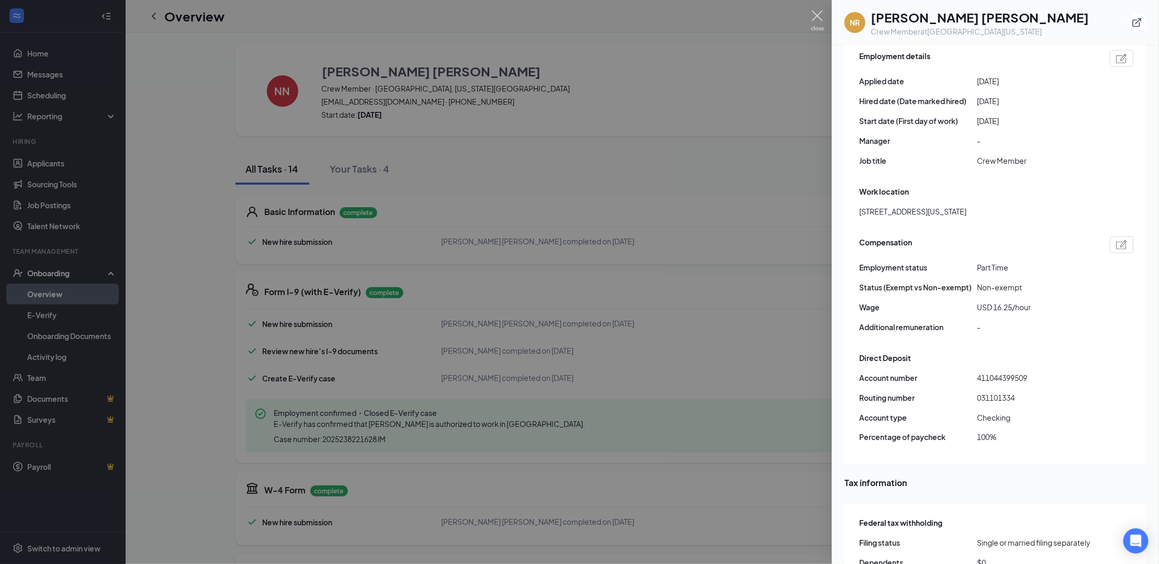
click at [821, 19] on img at bounding box center [817, 20] width 13 height 20
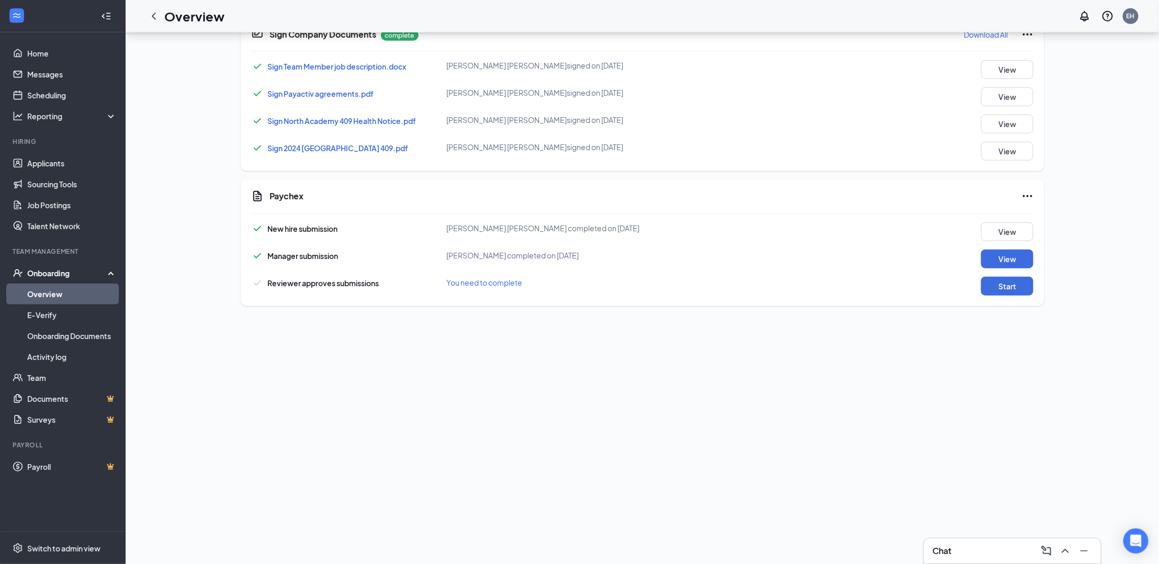
scroll to position [432, 0]
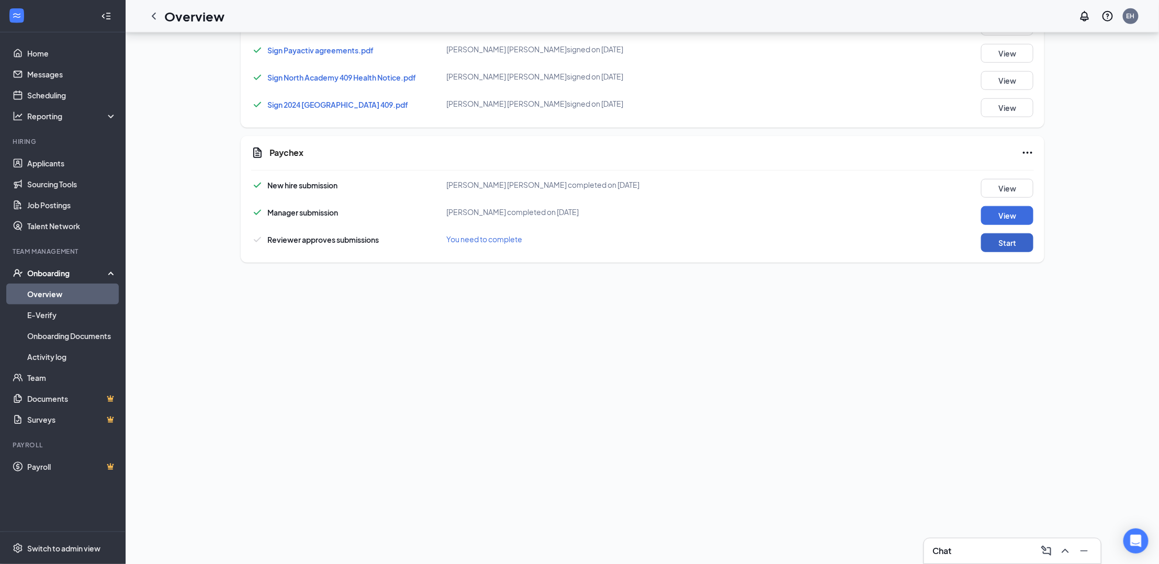
click at [1010, 243] on button "Start" at bounding box center [1007, 242] width 52 height 19
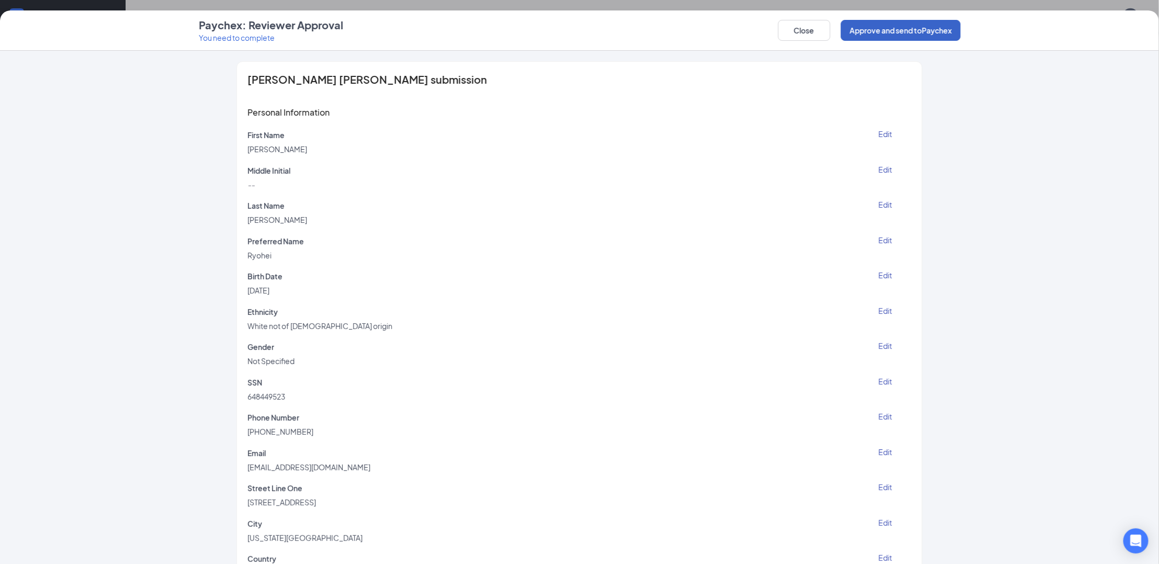
click at [890, 35] on button "Approve and send to Paychex" at bounding box center [901, 30] width 120 height 21
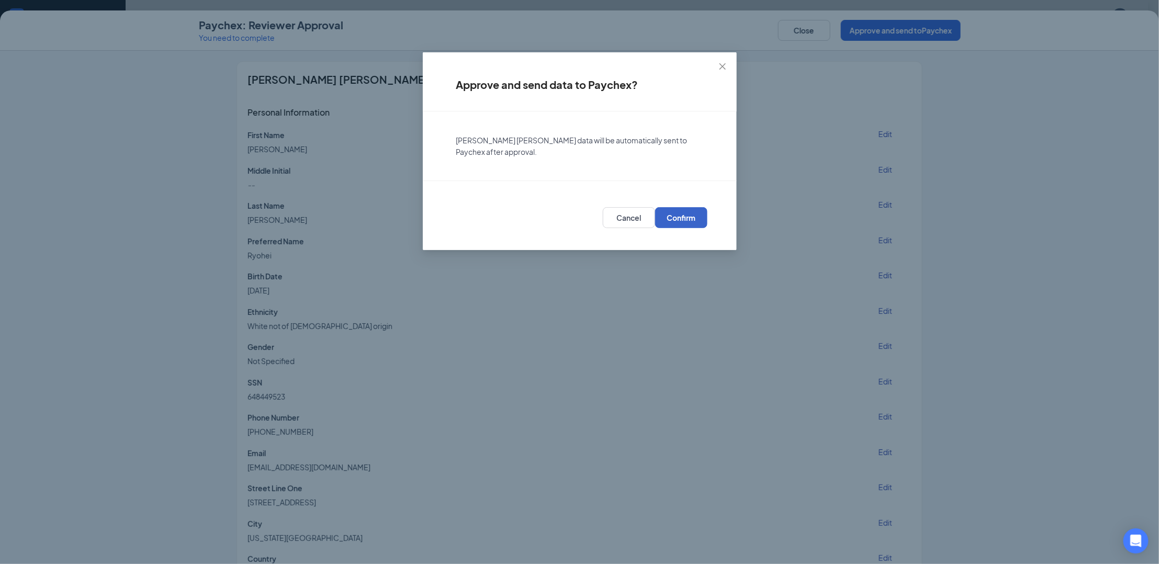
click at [680, 222] on span "Confirm" at bounding box center [680, 217] width 29 height 10
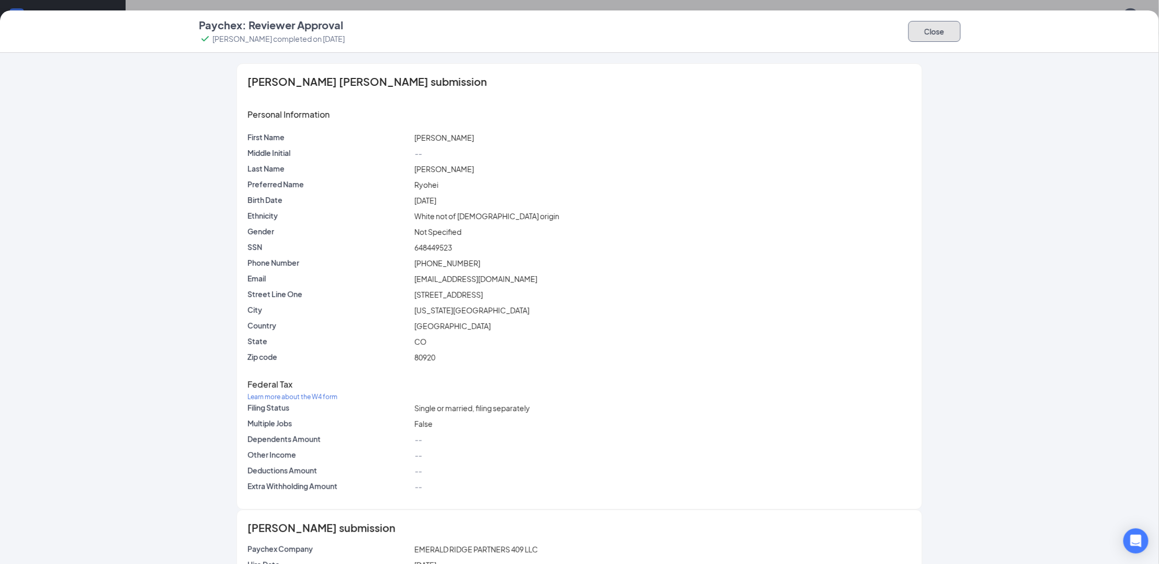
click at [938, 33] on button "Close" at bounding box center [934, 31] width 52 height 21
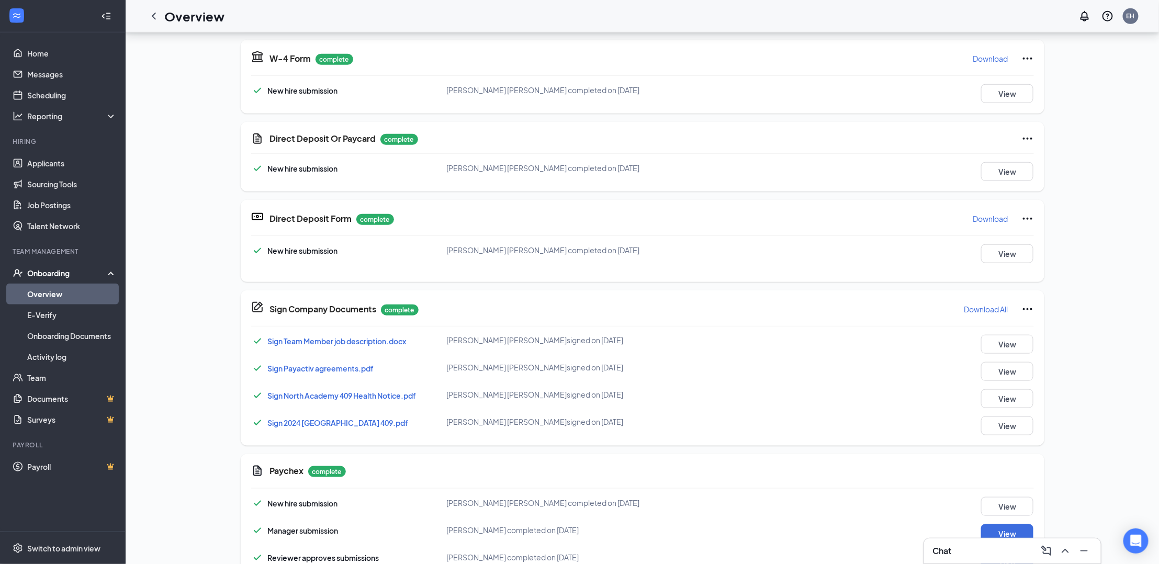
scroll to position [0, 0]
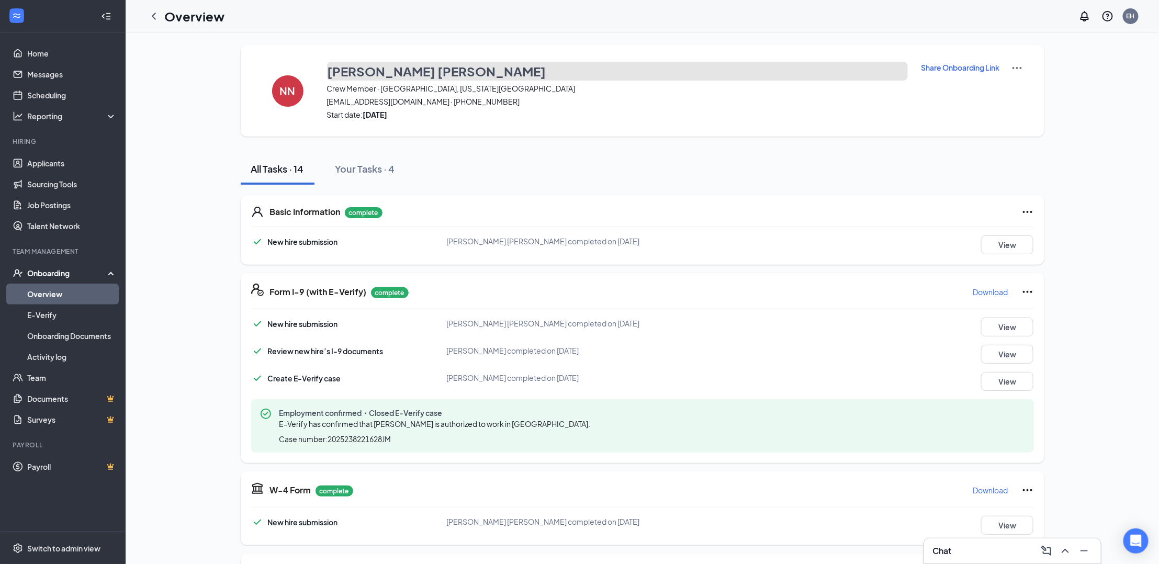
click at [358, 74] on h3 "[PERSON_NAME] [PERSON_NAME]" at bounding box center [436, 71] width 219 height 18
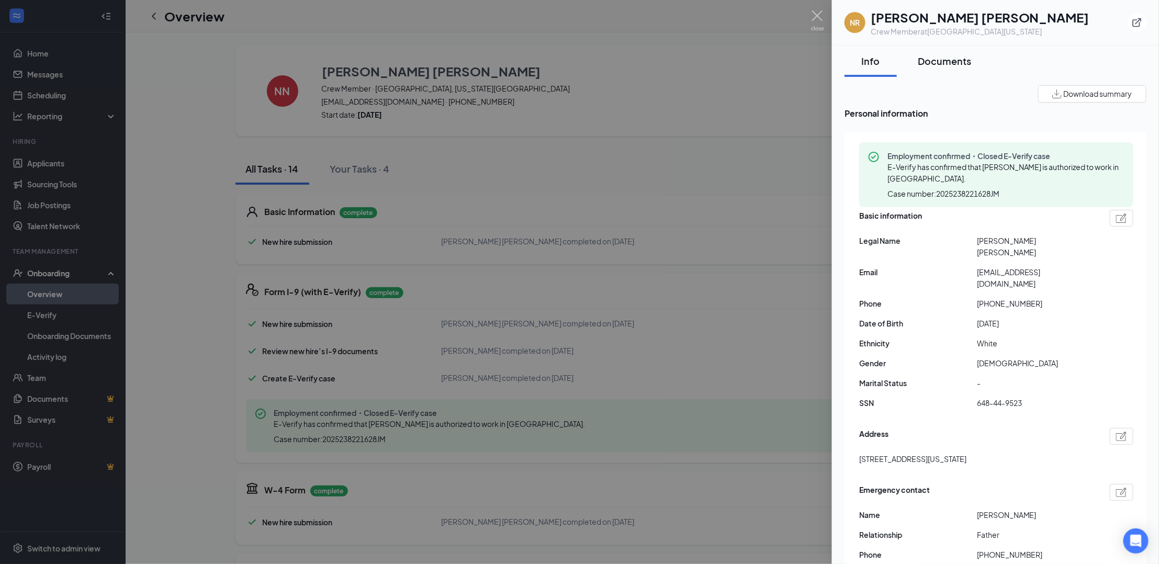
click at [960, 59] on div "Documents" at bounding box center [944, 60] width 53 height 13
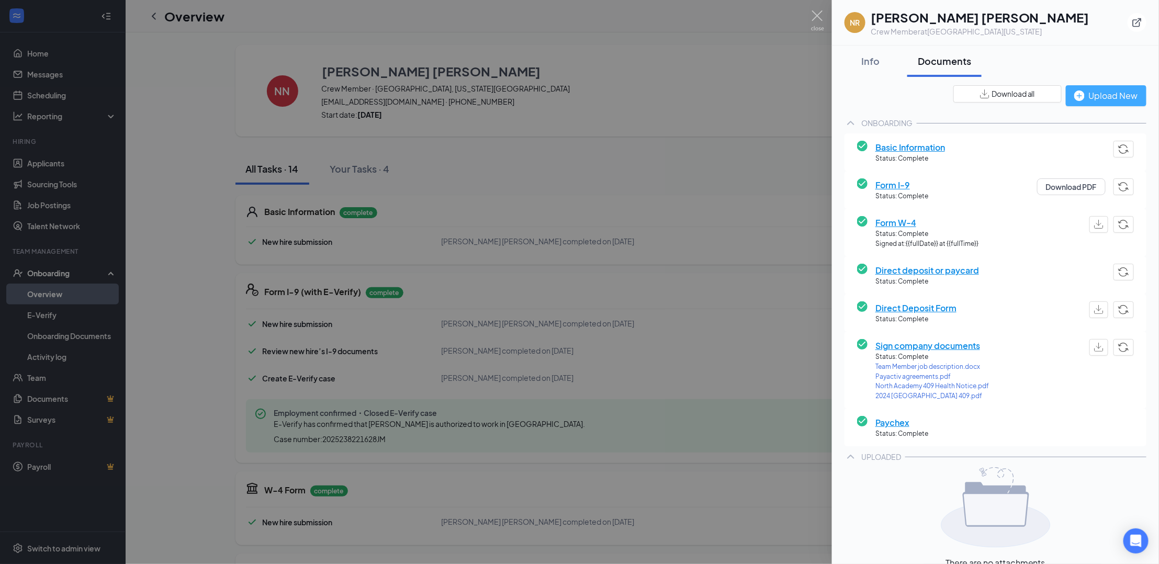
click at [1096, 100] on div "Upload New" at bounding box center [1106, 95] width 64 height 13
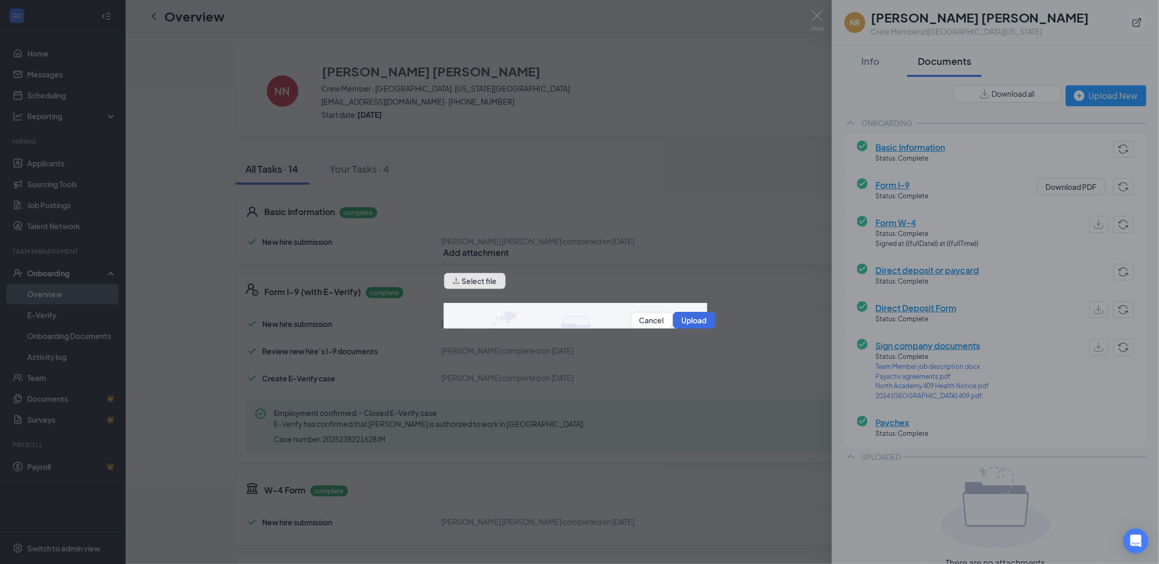
click at [504, 285] on button "Select file" at bounding box center [475, 281] width 62 height 17
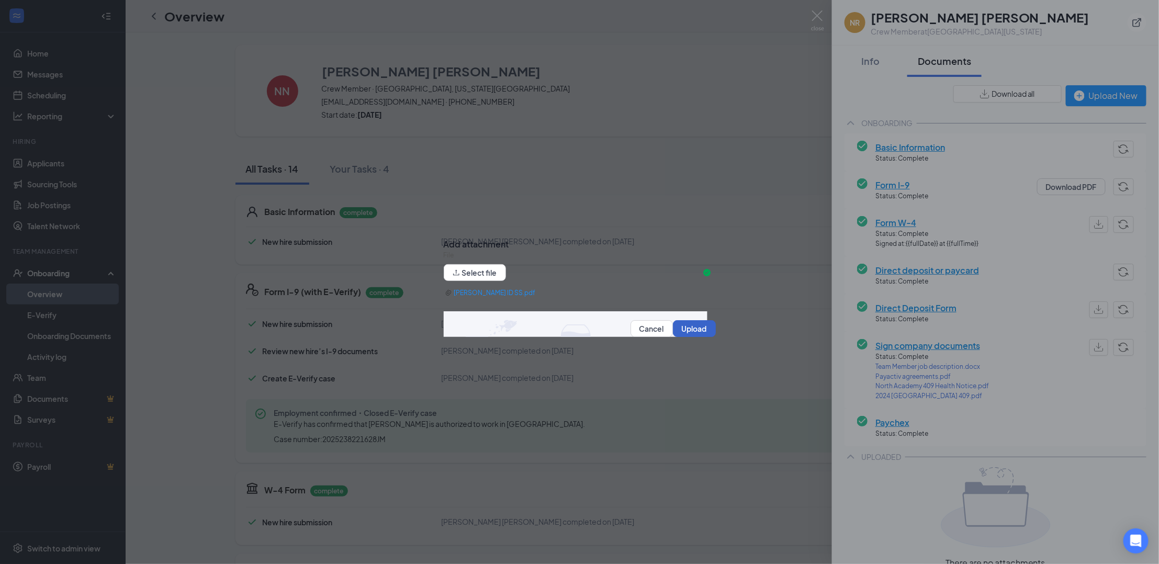
click at [693, 331] on button "Upload" at bounding box center [694, 328] width 43 height 17
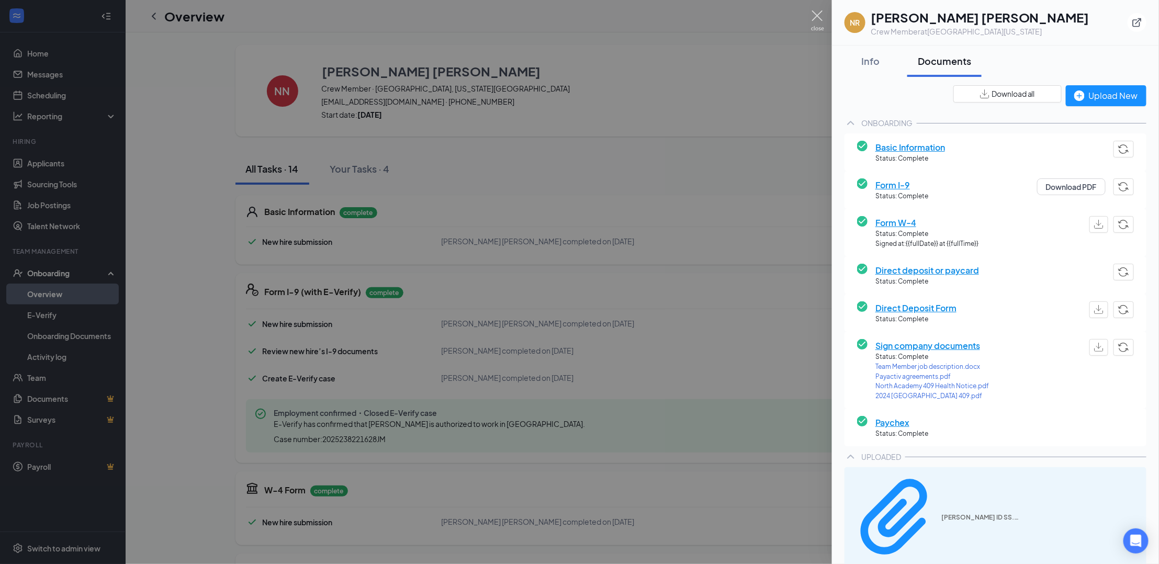
click at [815, 13] on img at bounding box center [817, 20] width 13 height 20
